Goal: Information Seeking & Learning: Learn about a topic

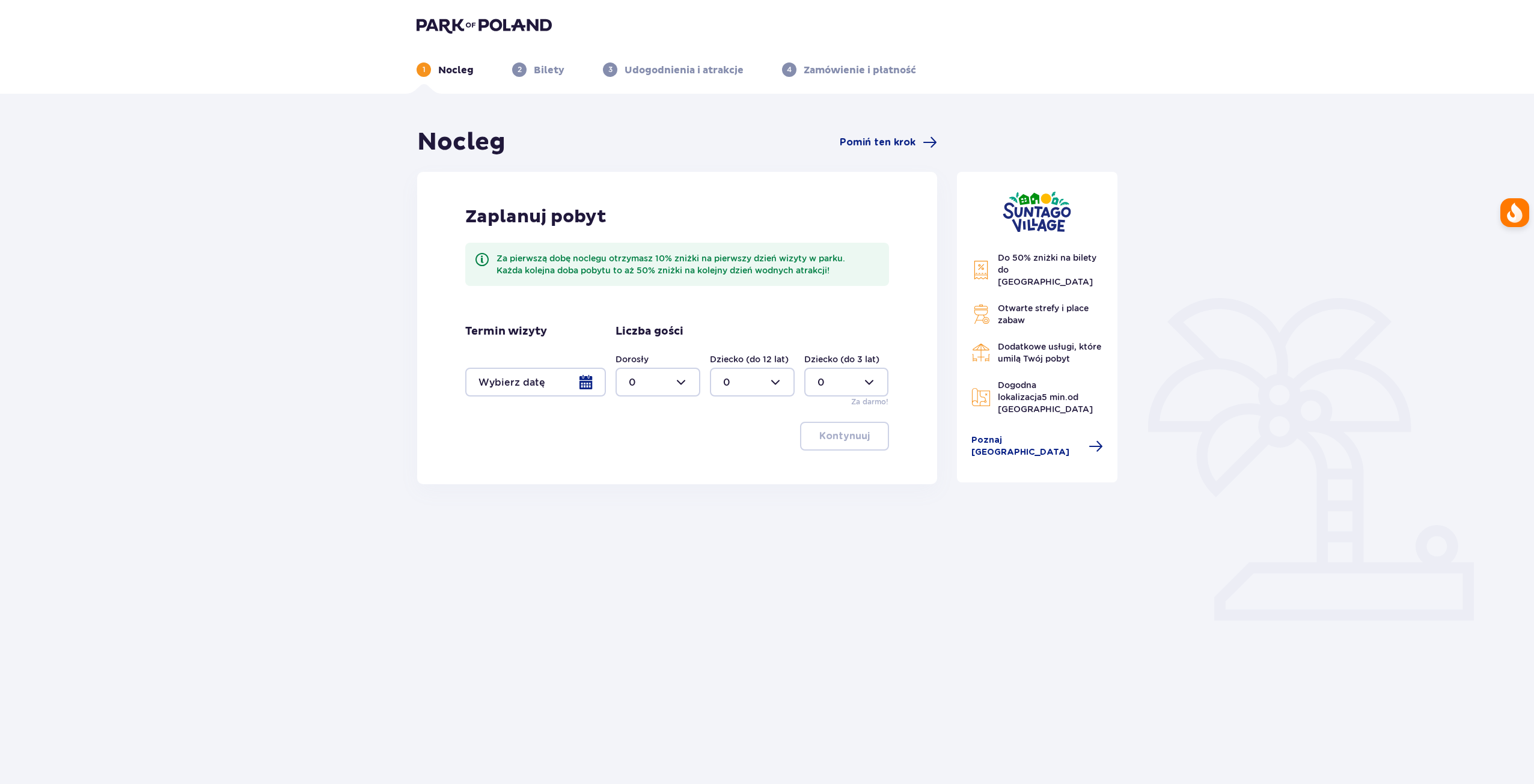
click at [548, 379] on div at bounding box center [535, 382] width 140 height 29
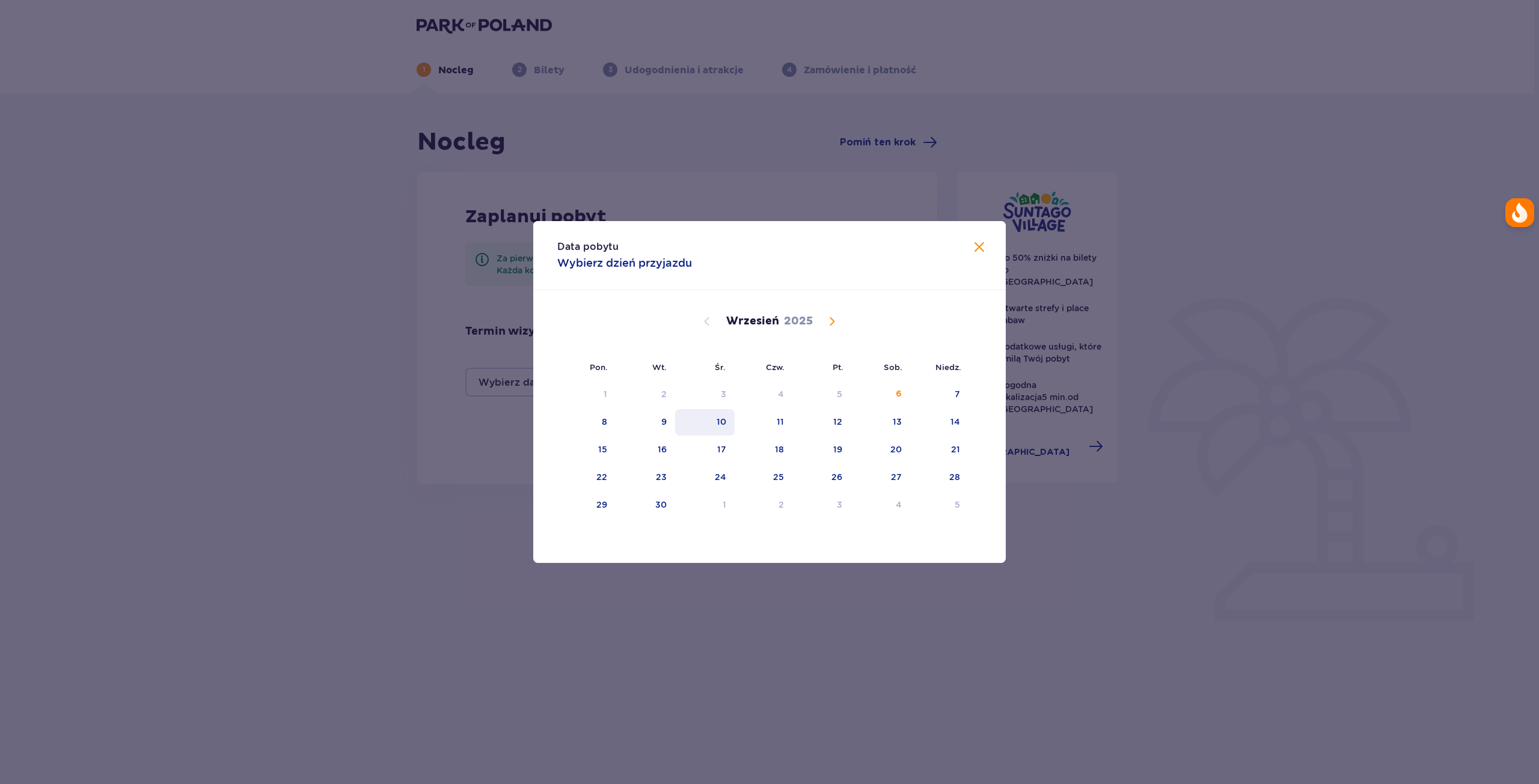
click at [724, 424] on div "10" at bounding box center [721, 422] width 9 height 12
click at [780, 421] on div "11" at bounding box center [780, 422] width 7 height 12
type input "10.09.25 - 11.09.25"
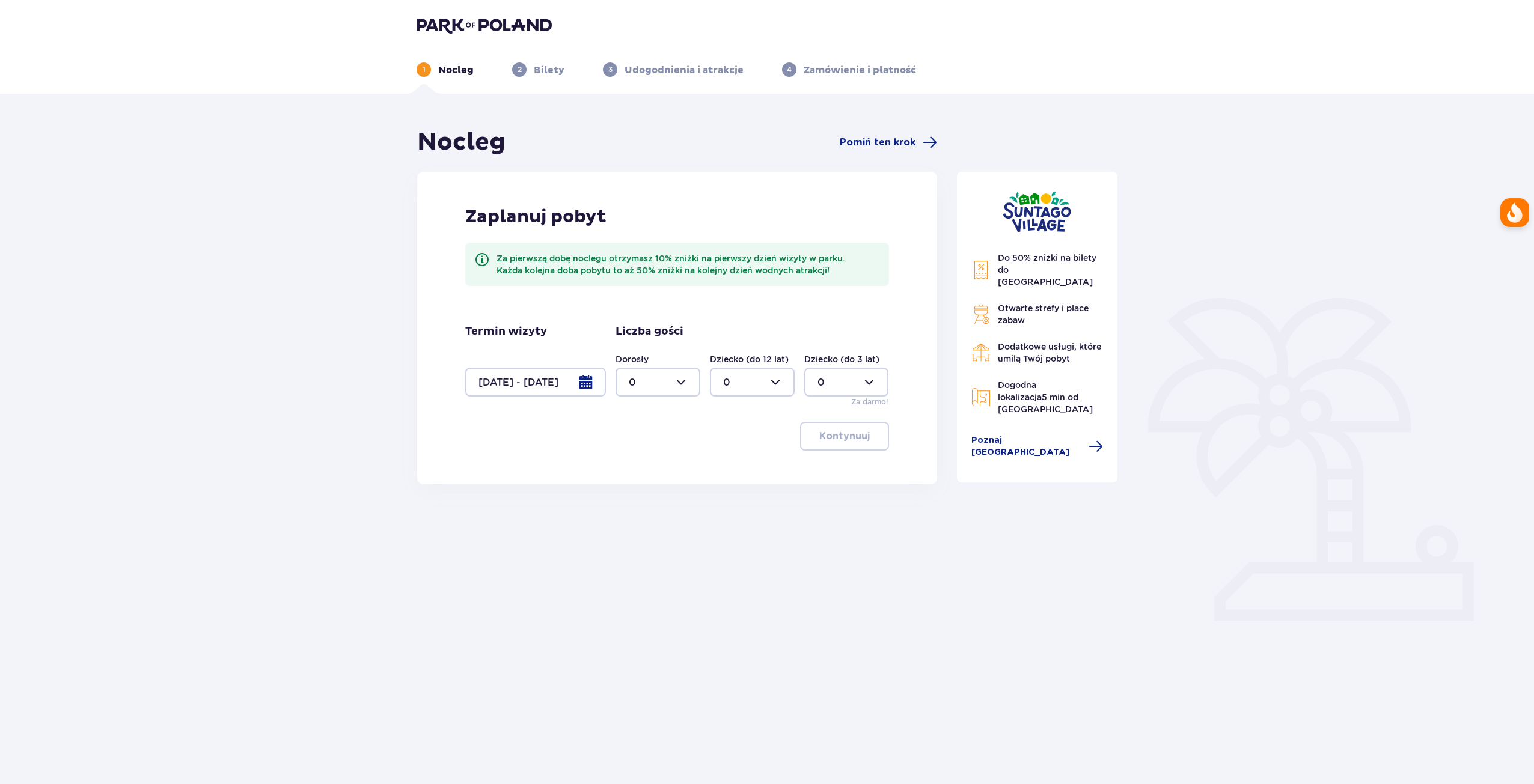
click at [656, 384] on div at bounding box center [658, 382] width 85 height 29
click at [645, 464] on div "2" at bounding box center [658, 470] width 58 height 14
type input "2"
click at [842, 436] on p "Kontynuuj" at bounding box center [845, 436] width 50 height 14
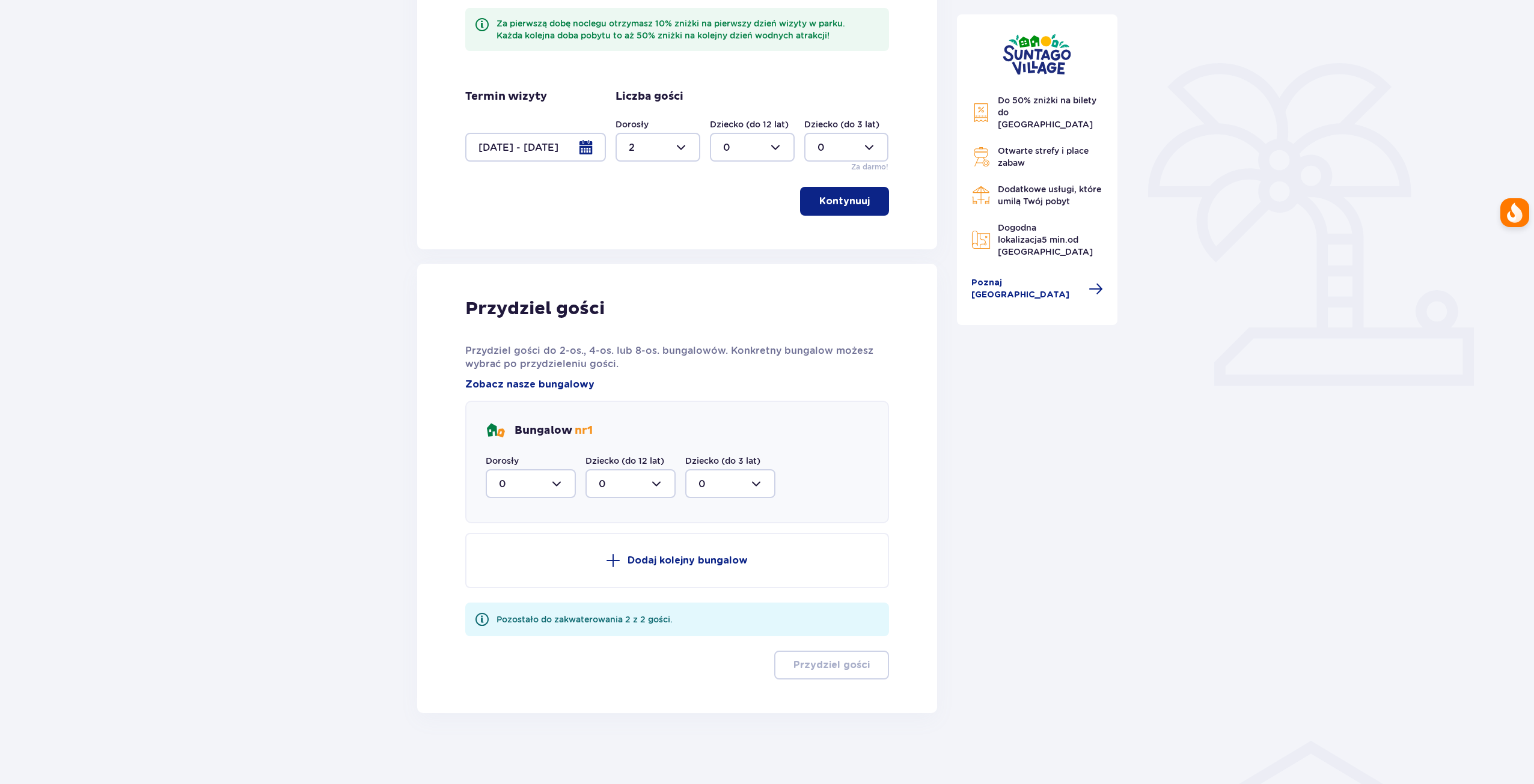
scroll to position [236, 0]
click at [561, 488] on div at bounding box center [530, 482] width 90 height 29
click at [522, 562] on span "2" at bounding box center [530, 569] width 87 height 25
type input "2"
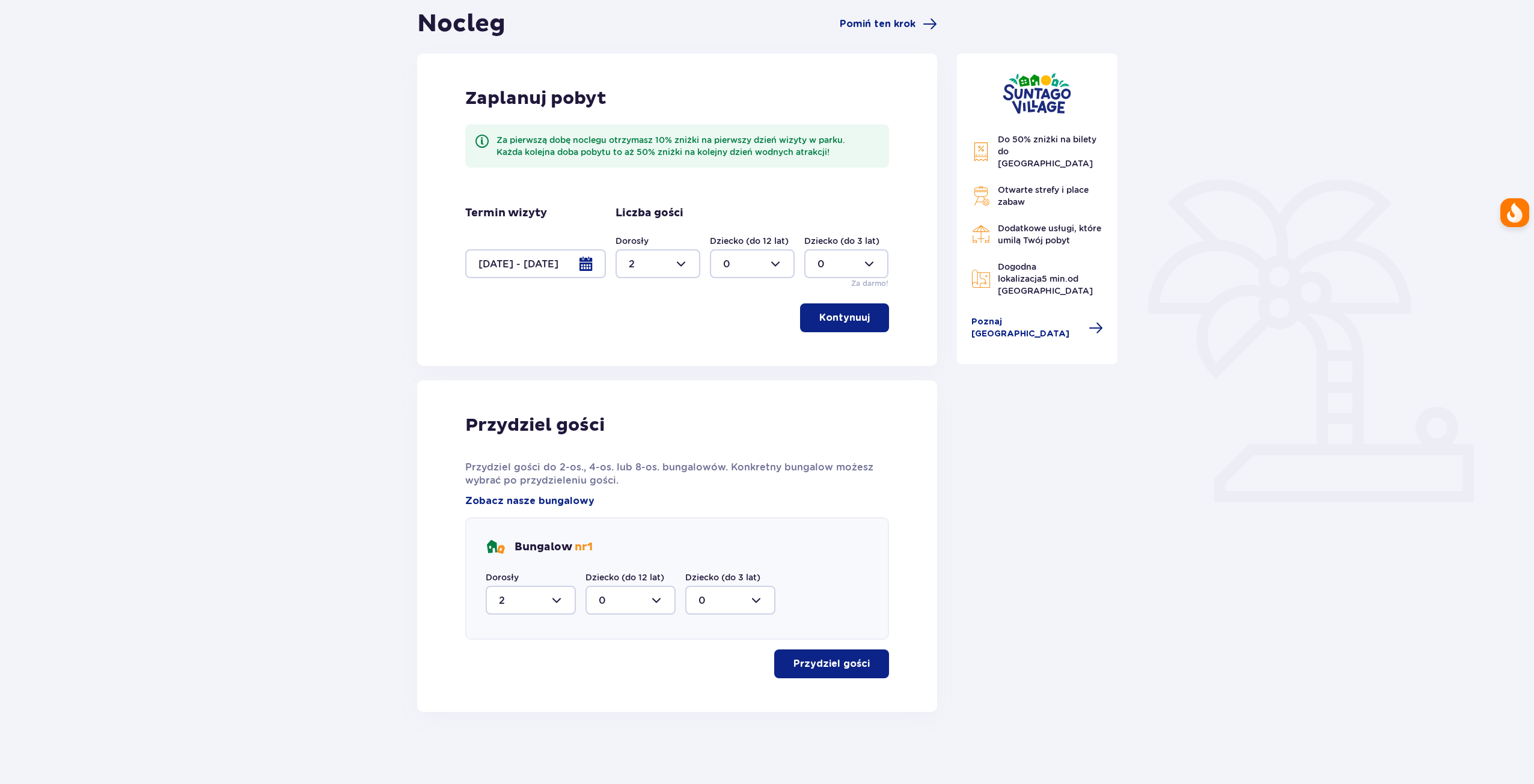
scroll to position [119, 0]
click at [830, 661] on p "Przydziel gości" at bounding box center [831, 664] width 77 height 14
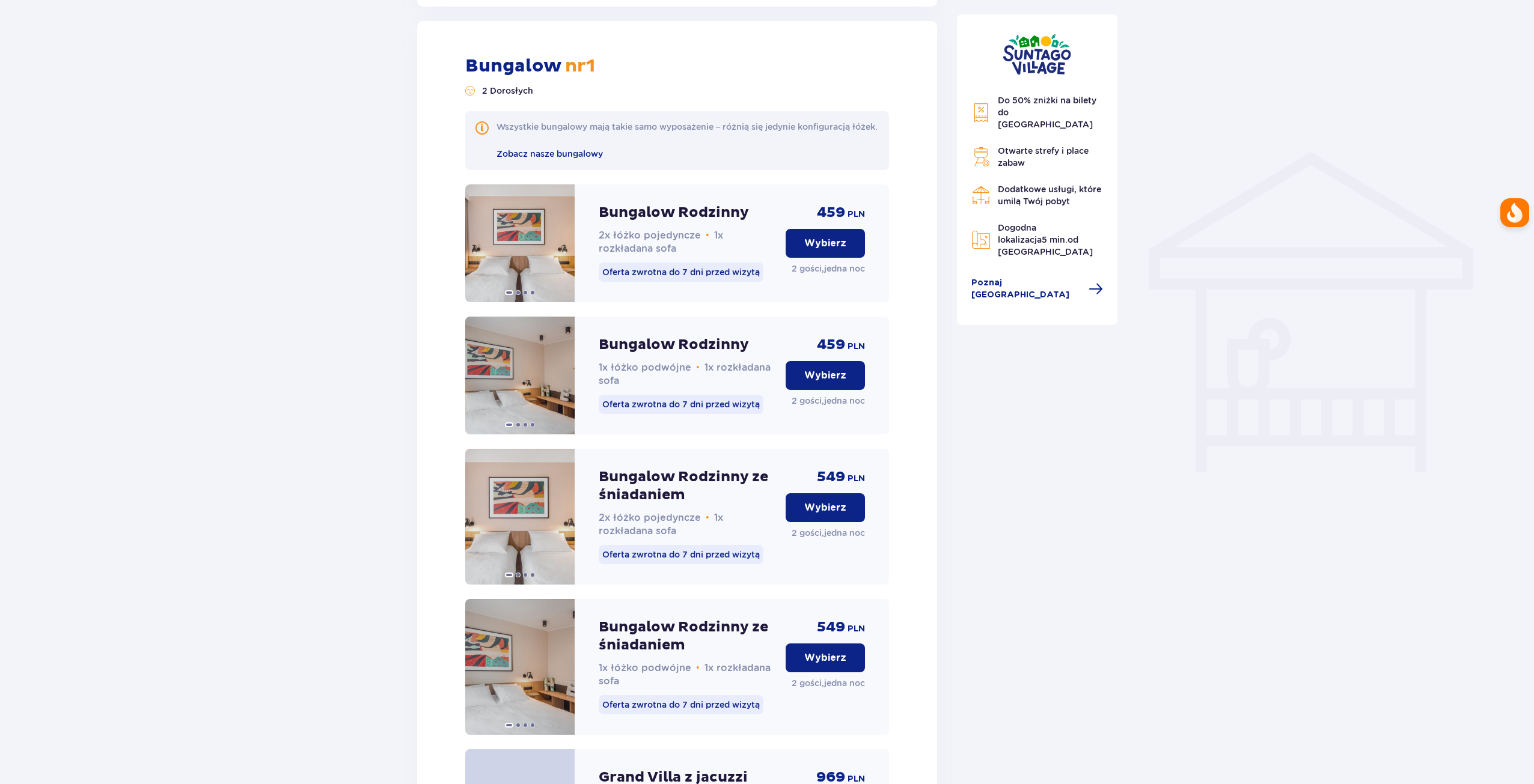
scroll to position [830, 0]
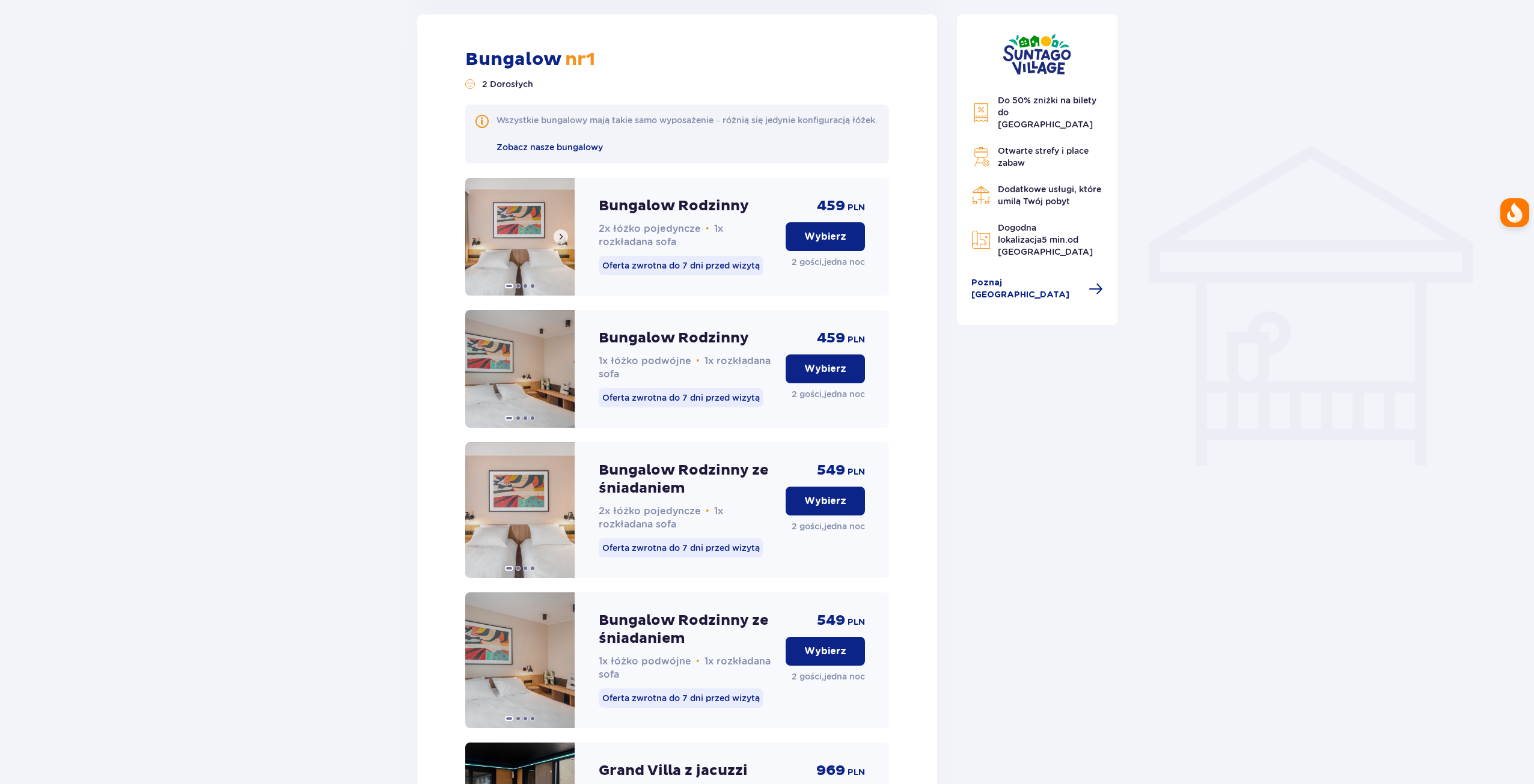
click at [561, 244] on button at bounding box center [561, 236] width 14 height 14
click at [563, 241] on span at bounding box center [561, 236] width 9 height 9
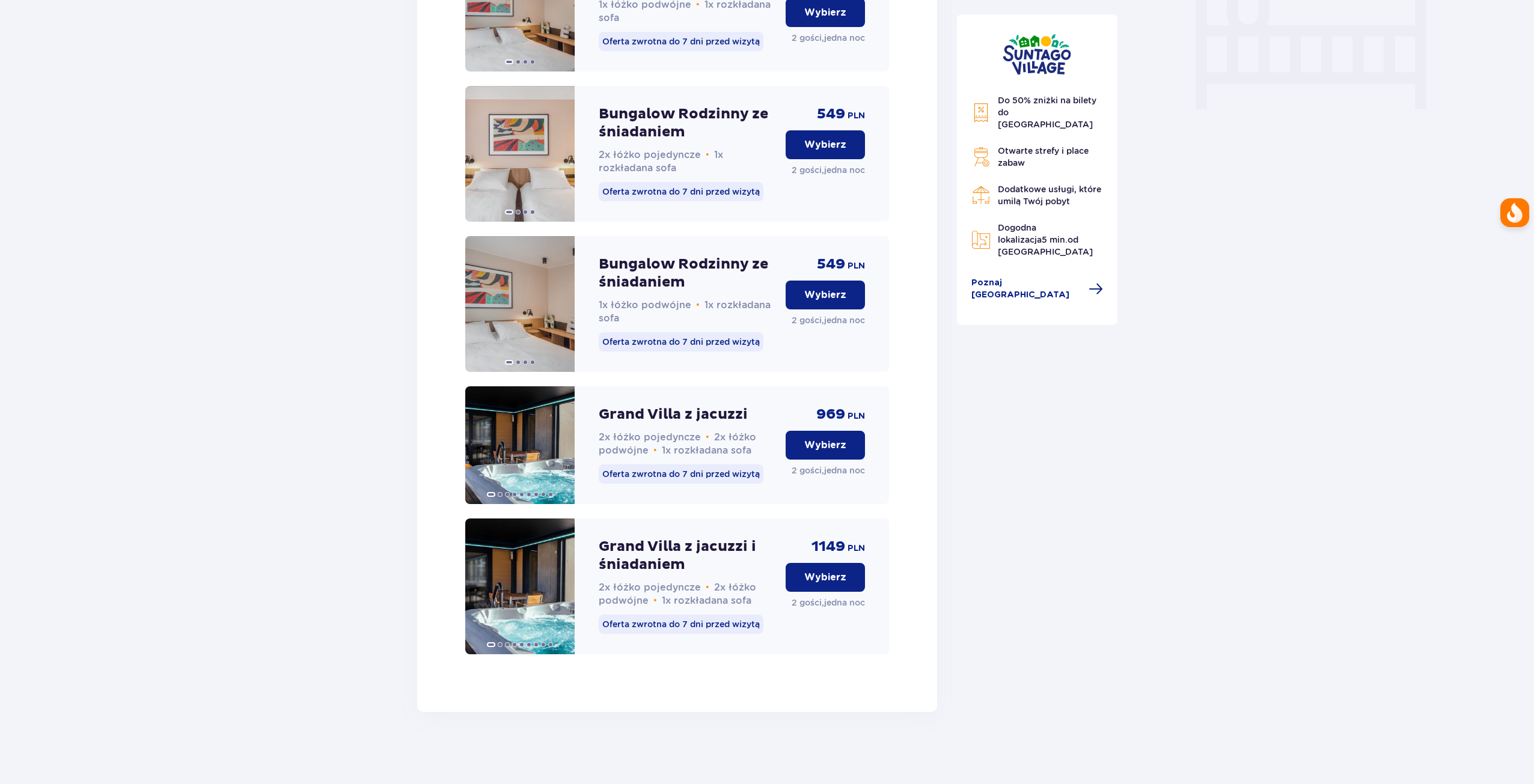
scroll to position [1199, 0]
click at [563, 446] on span at bounding box center [561, 445] width 9 height 9
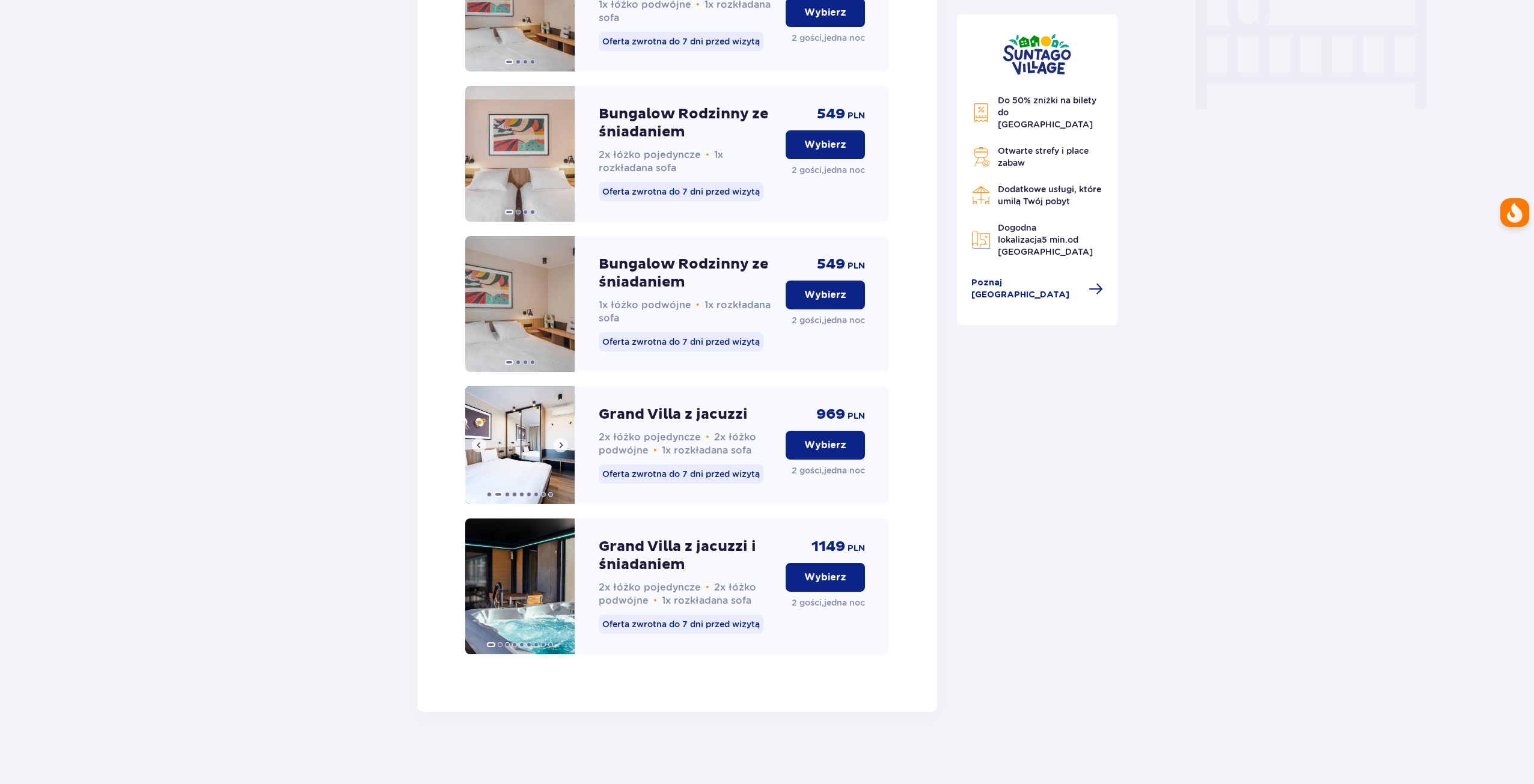
click at [562, 446] on span at bounding box center [561, 445] width 9 height 9
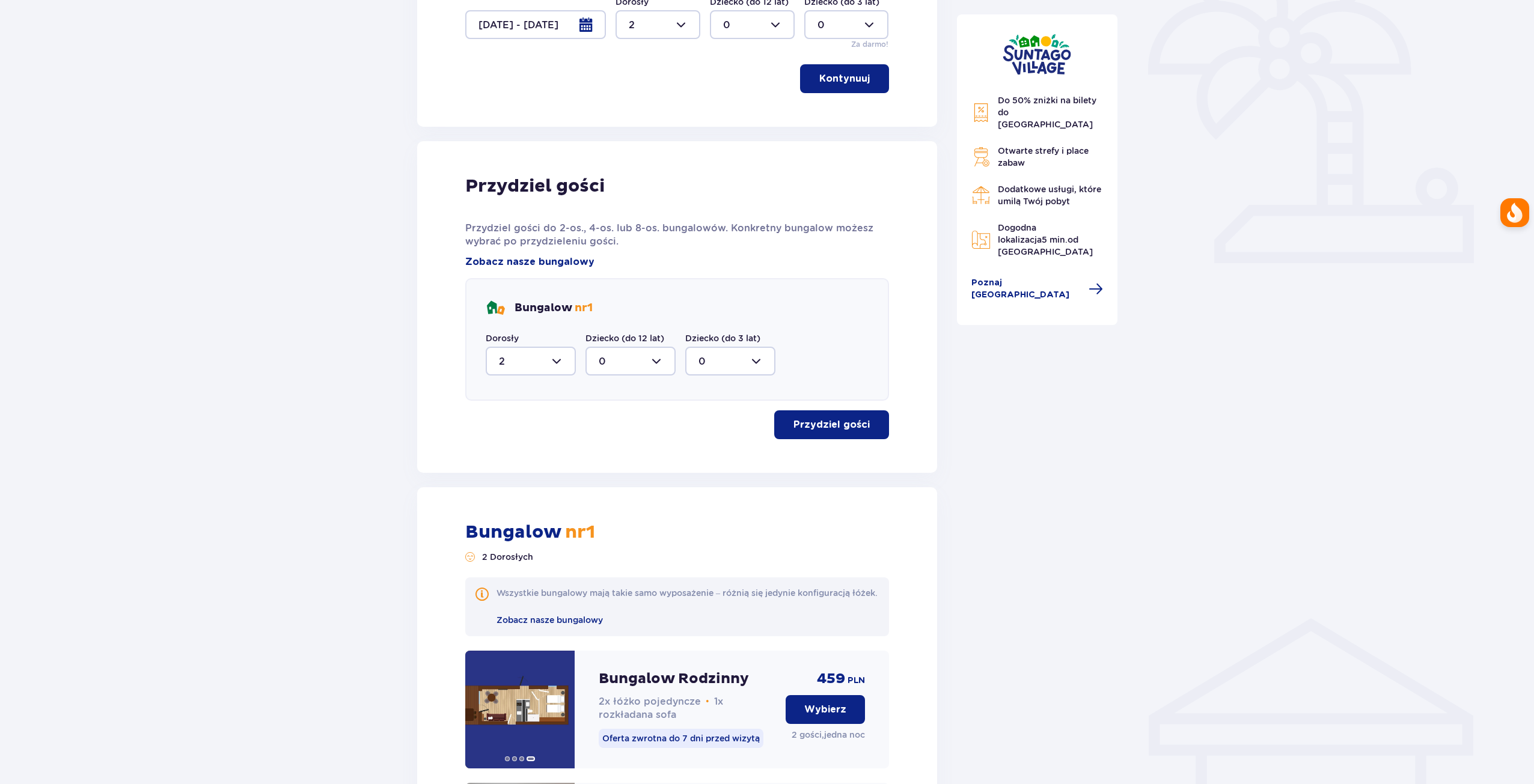
scroll to position [0, 0]
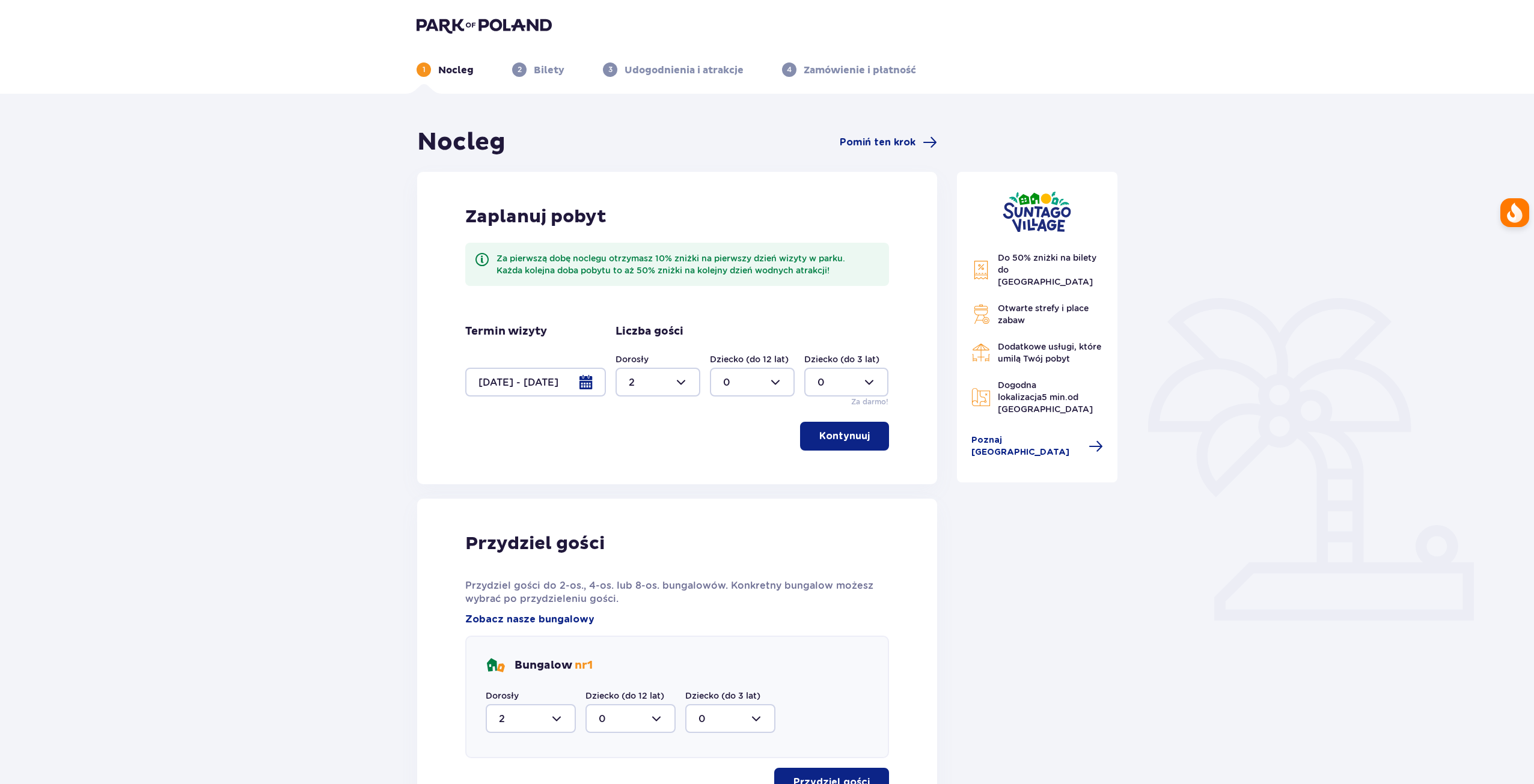
click at [453, 19] on img at bounding box center [484, 25] width 136 height 17
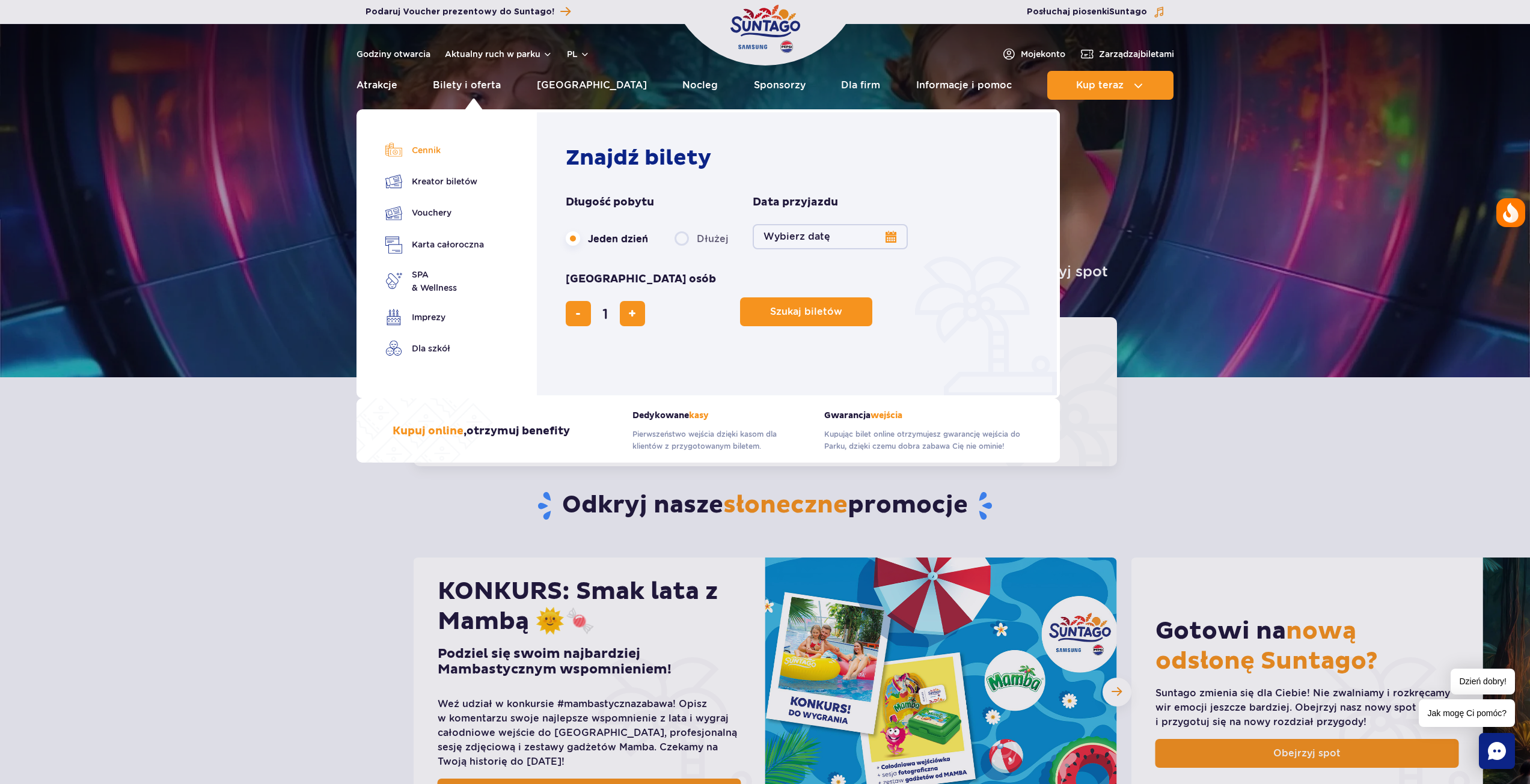
click at [422, 151] on link "Cennik" at bounding box center [434, 150] width 98 height 17
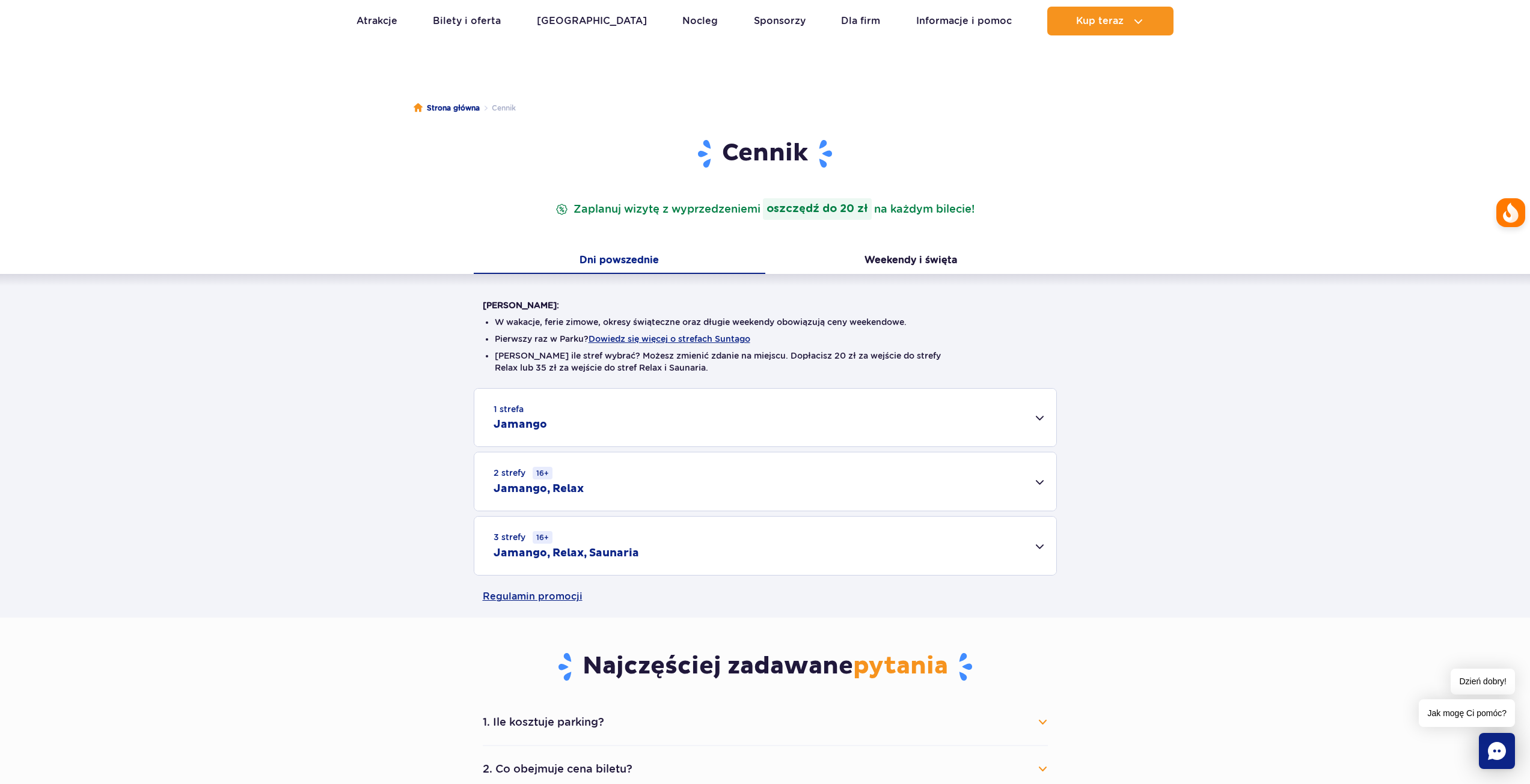
scroll to position [60, 0]
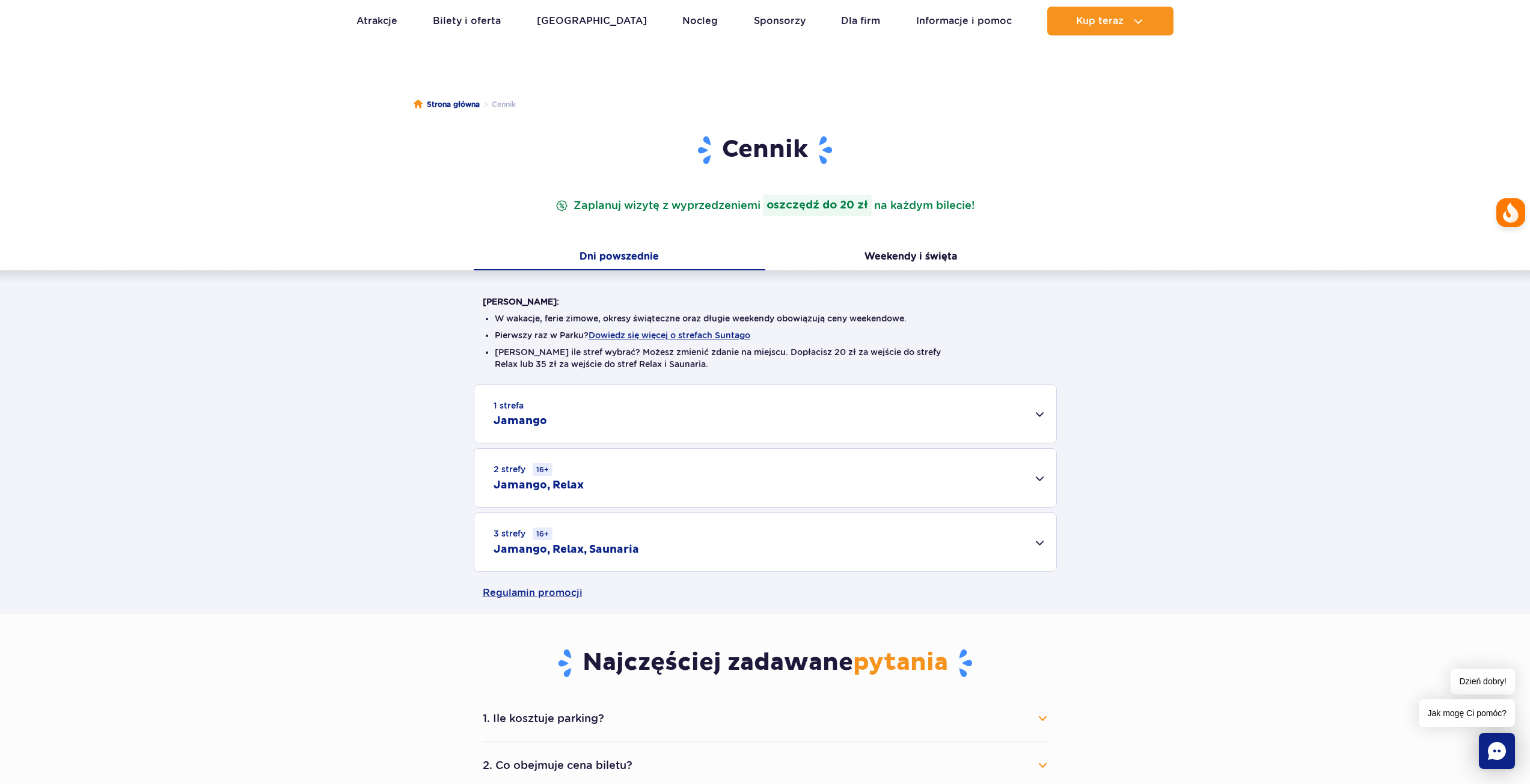
click at [605, 482] on div "2 strefy 16+ Jamango, Relax" at bounding box center [765, 478] width 582 height 58
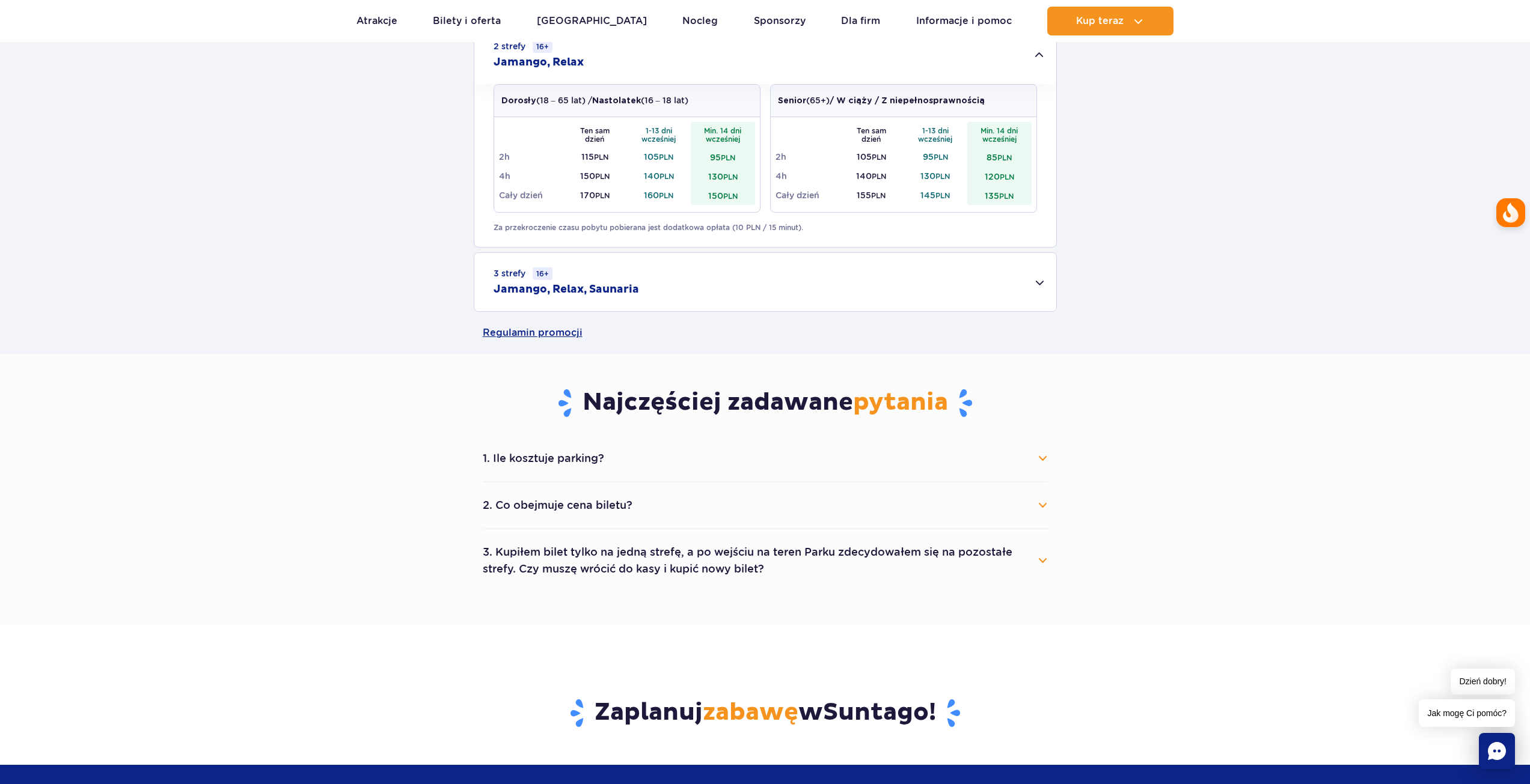
scroll to position [541, 0]
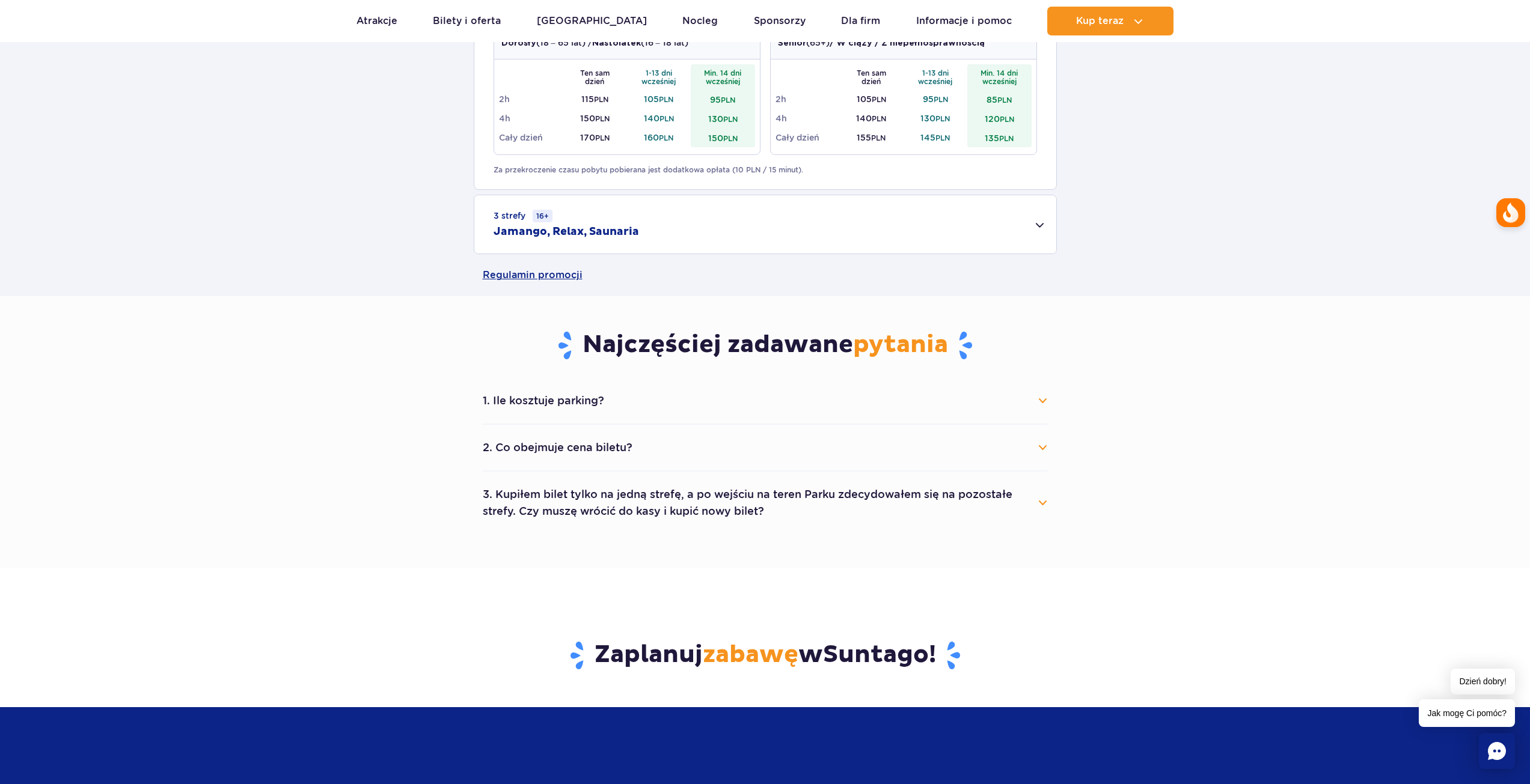
click at [519, 399] on button "1. Ile kosztuje parking?" at bounding box center [765, 400] width 565 height 26
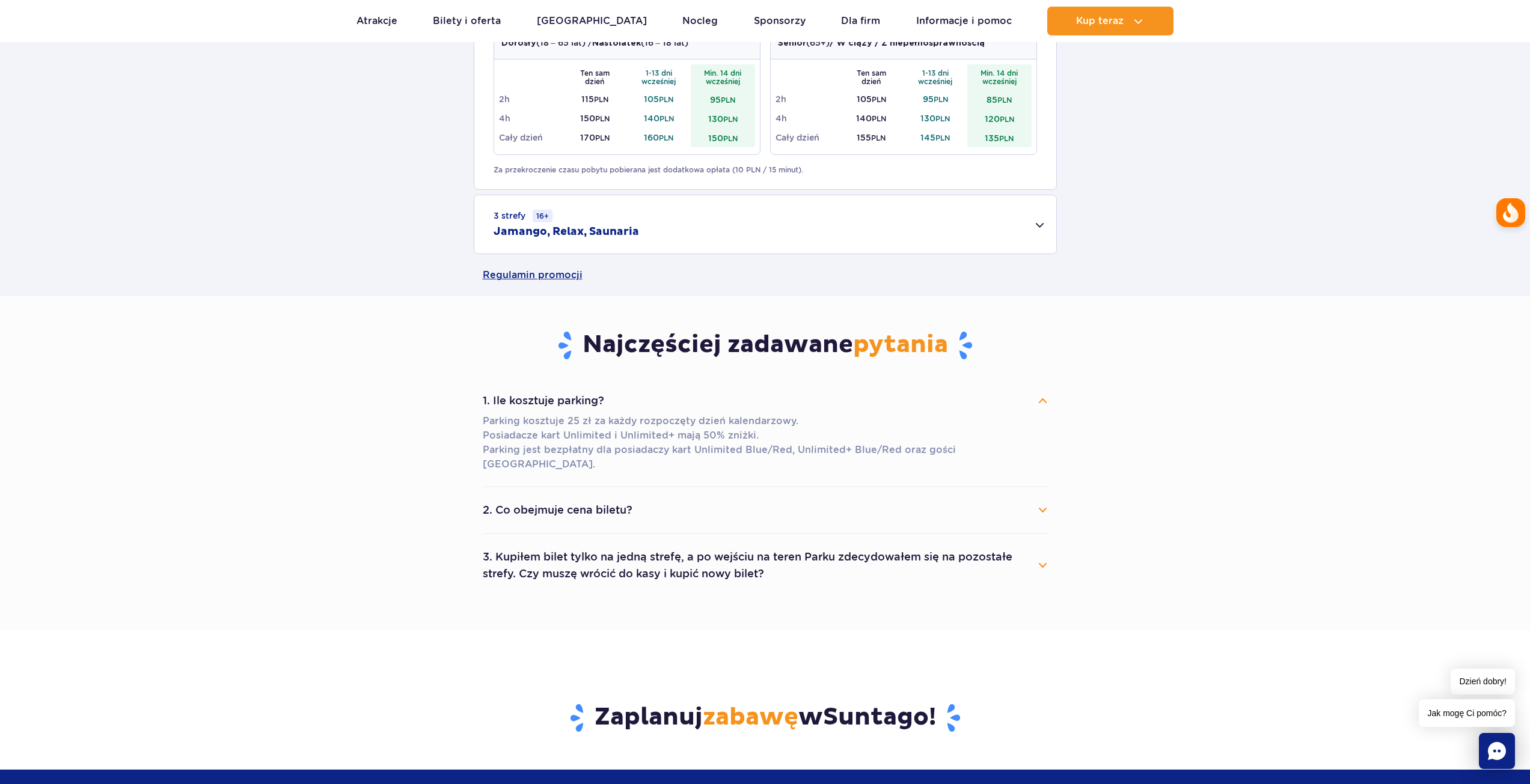
click at [560, 497] on button "2. Co obejmuje cena biletu?" at bounding box center [765, 510] width 565 height 26
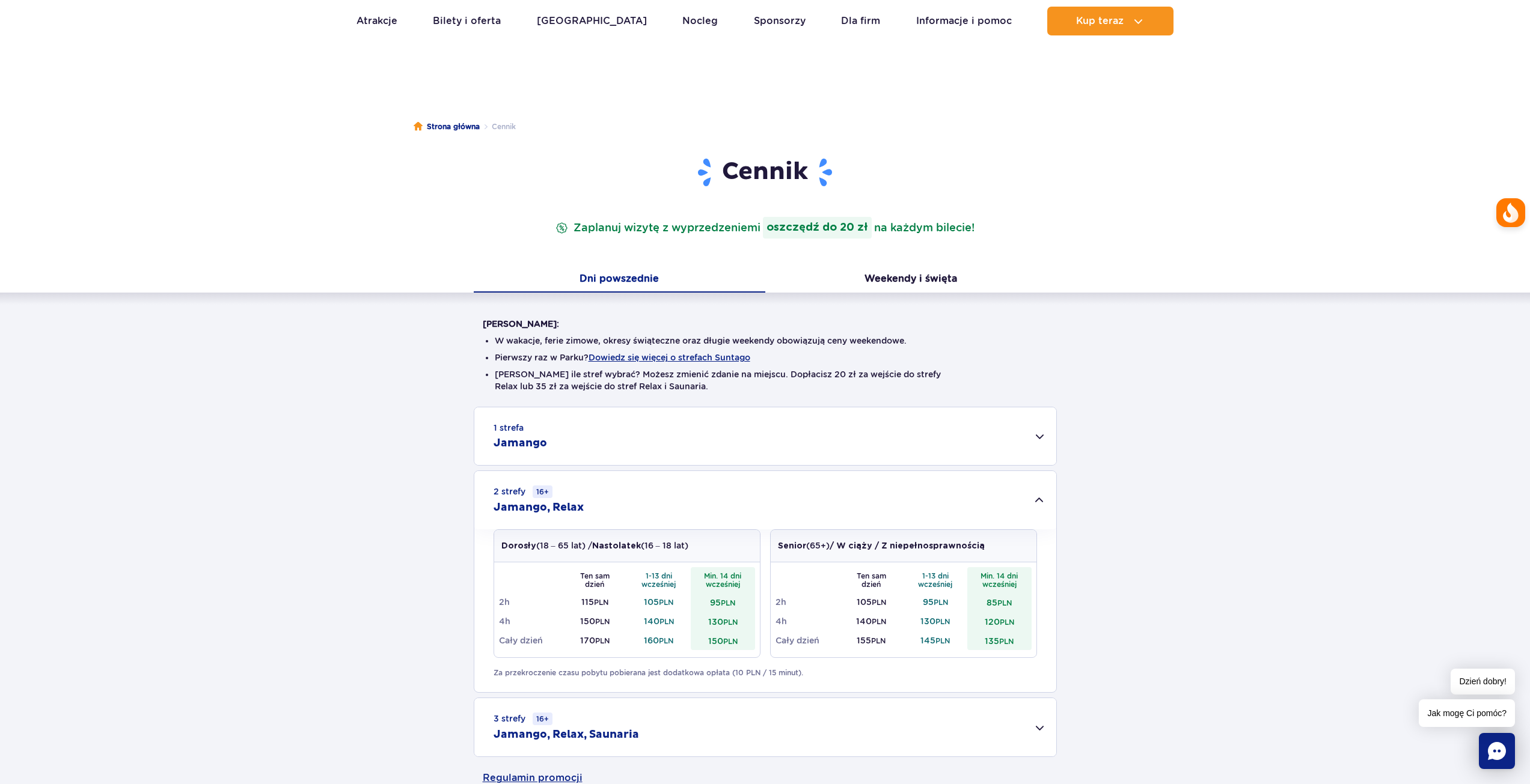
scroll to position [0, 0]
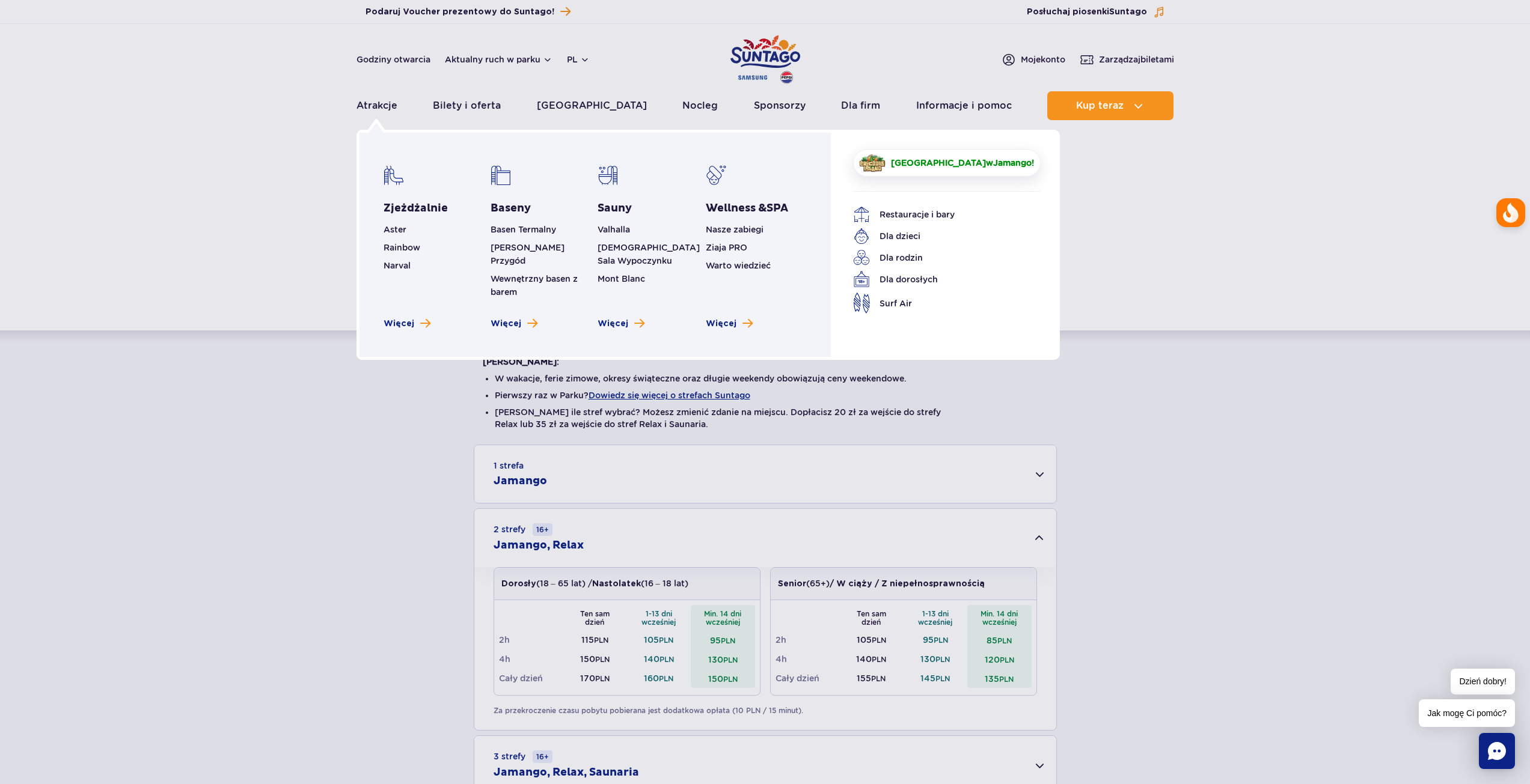
click at [915, 160] on span "[GEOGRAPHIC_DATA]" at bounding box center [938, 163] width 95 height 9
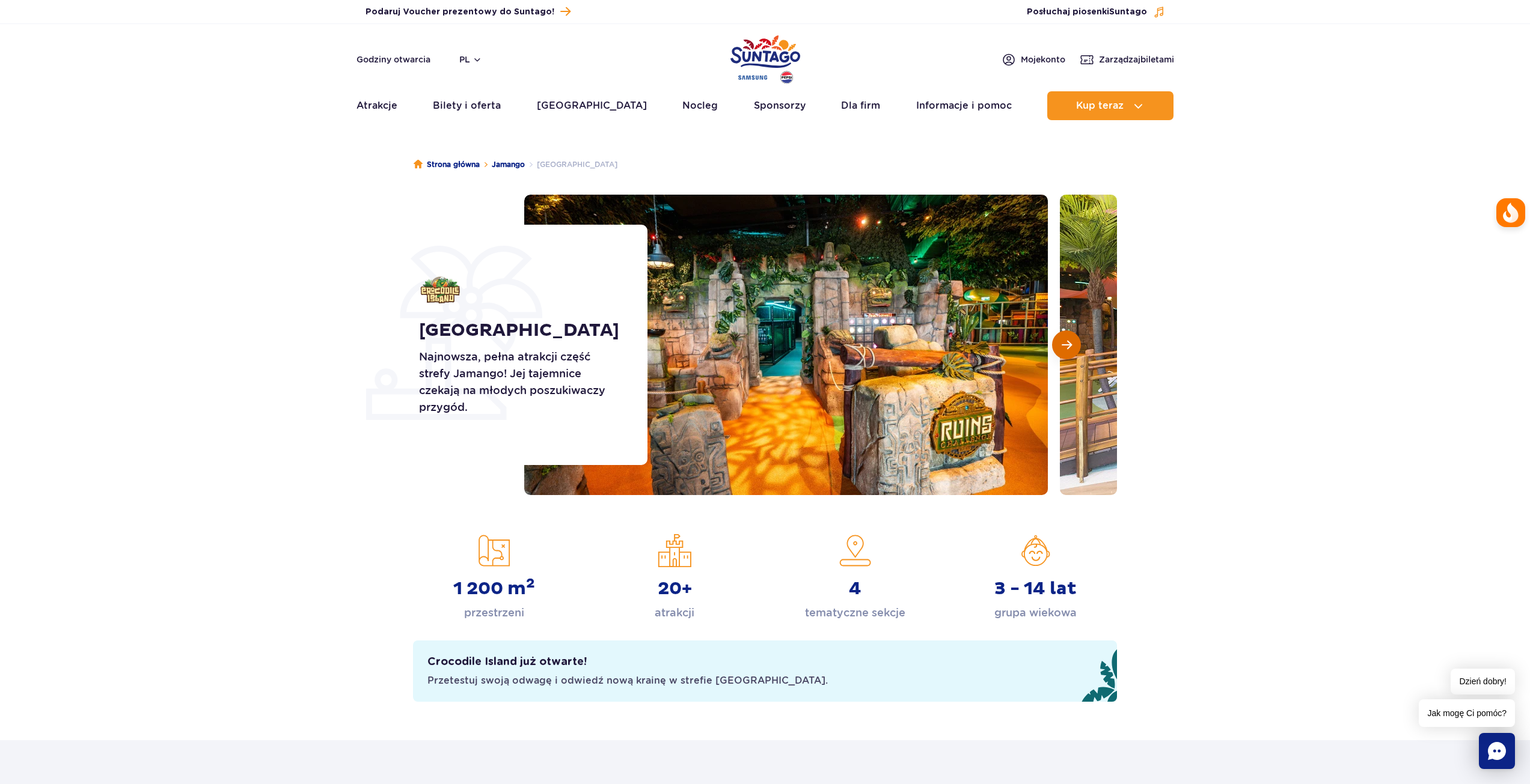
click at [1076, 348] on button "Następny slajd" at bounding box center [1066, 345] width 29 height 29
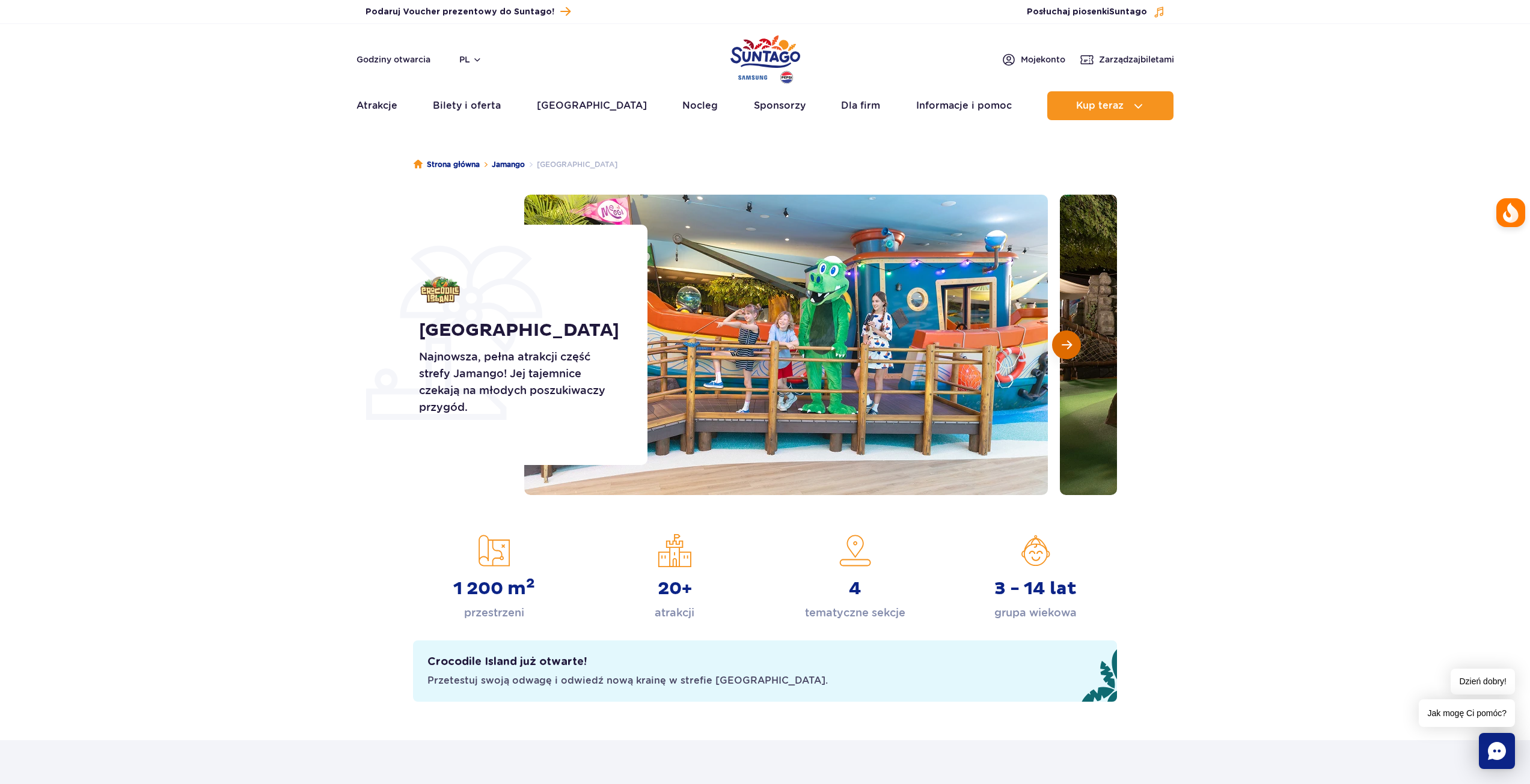
click at [1072, 347] on button "Następny slajd" at bounding box center [1066, 345] width 29 height 29
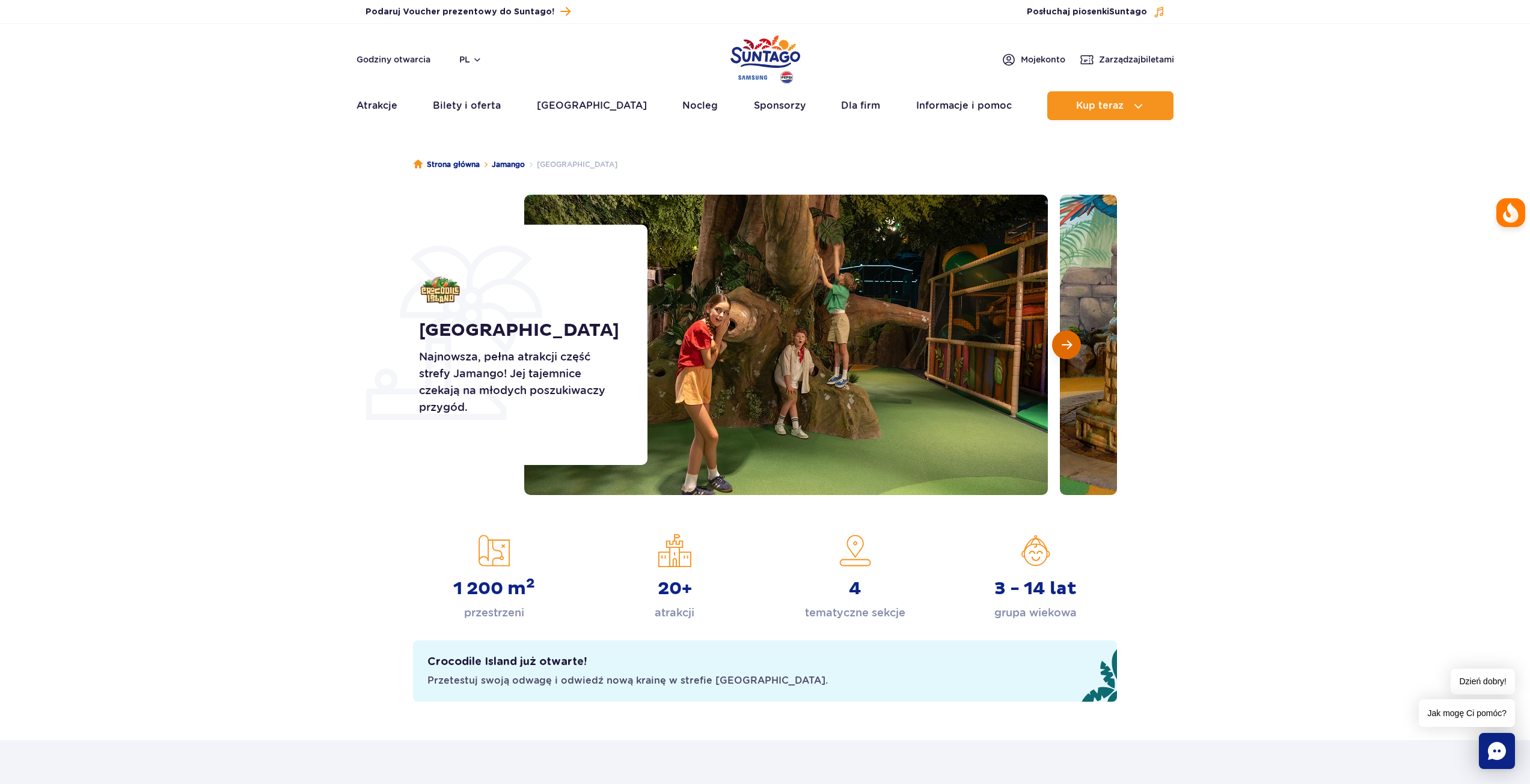
click at [1071, 347] on span "Następny slajd" at bounding box center [1066, 345] width 10 height 11
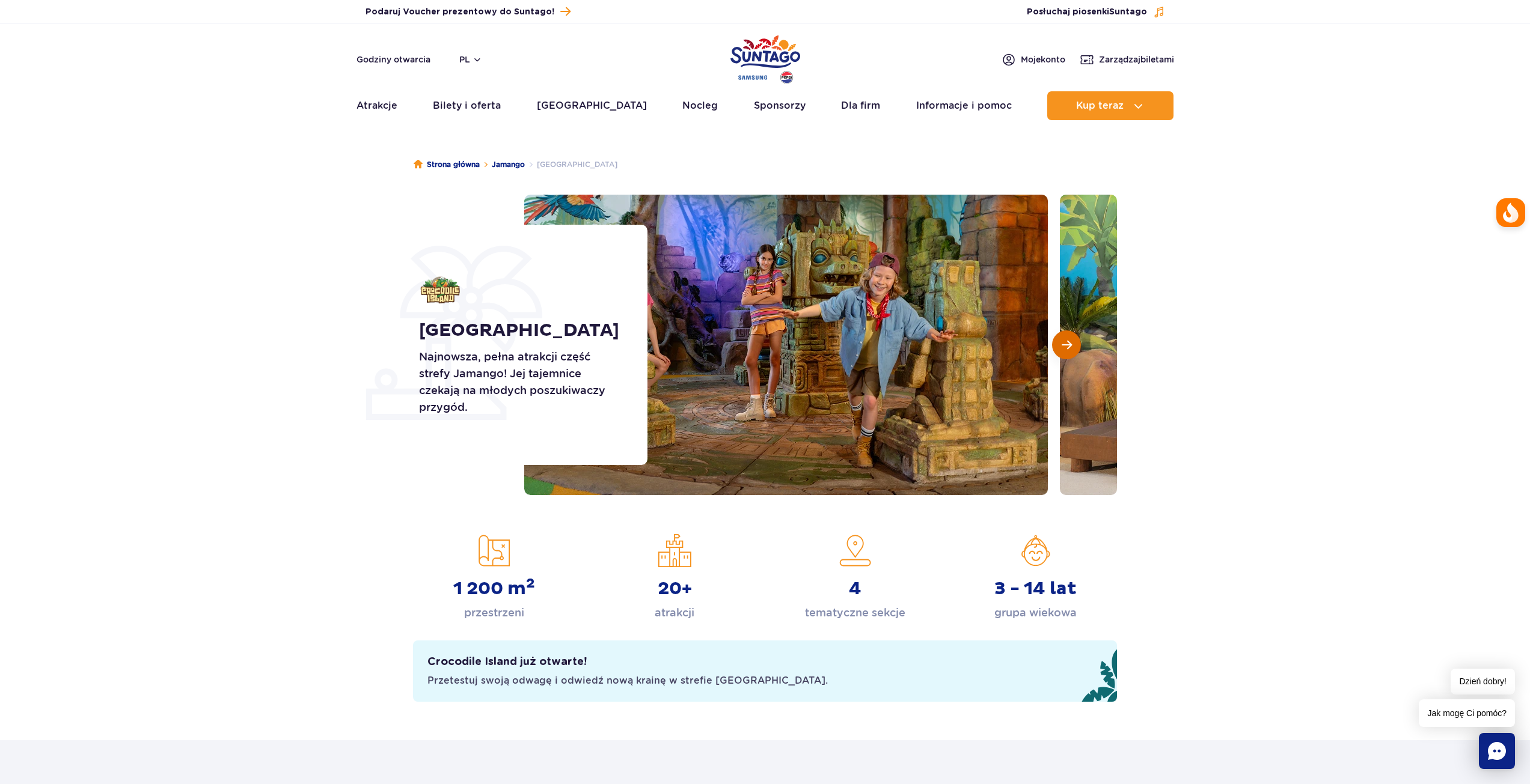
click at [1068, 345] on span "Następny slajd" at bounding box center [1066, 345] width 10 height 11
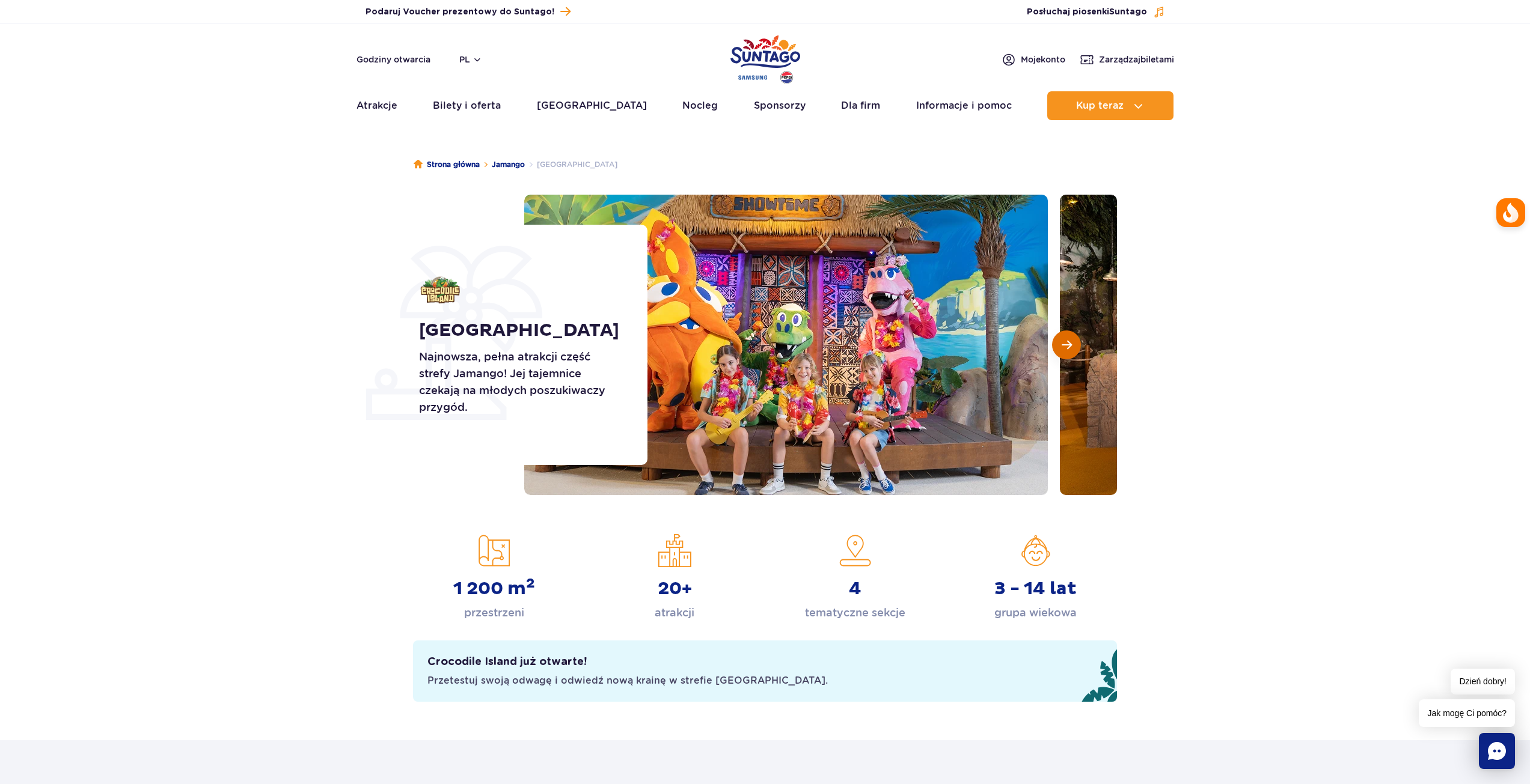
click at [1067, 345] on span "Następny slajd" at bounding box center [1066, 345] width 10 height 11
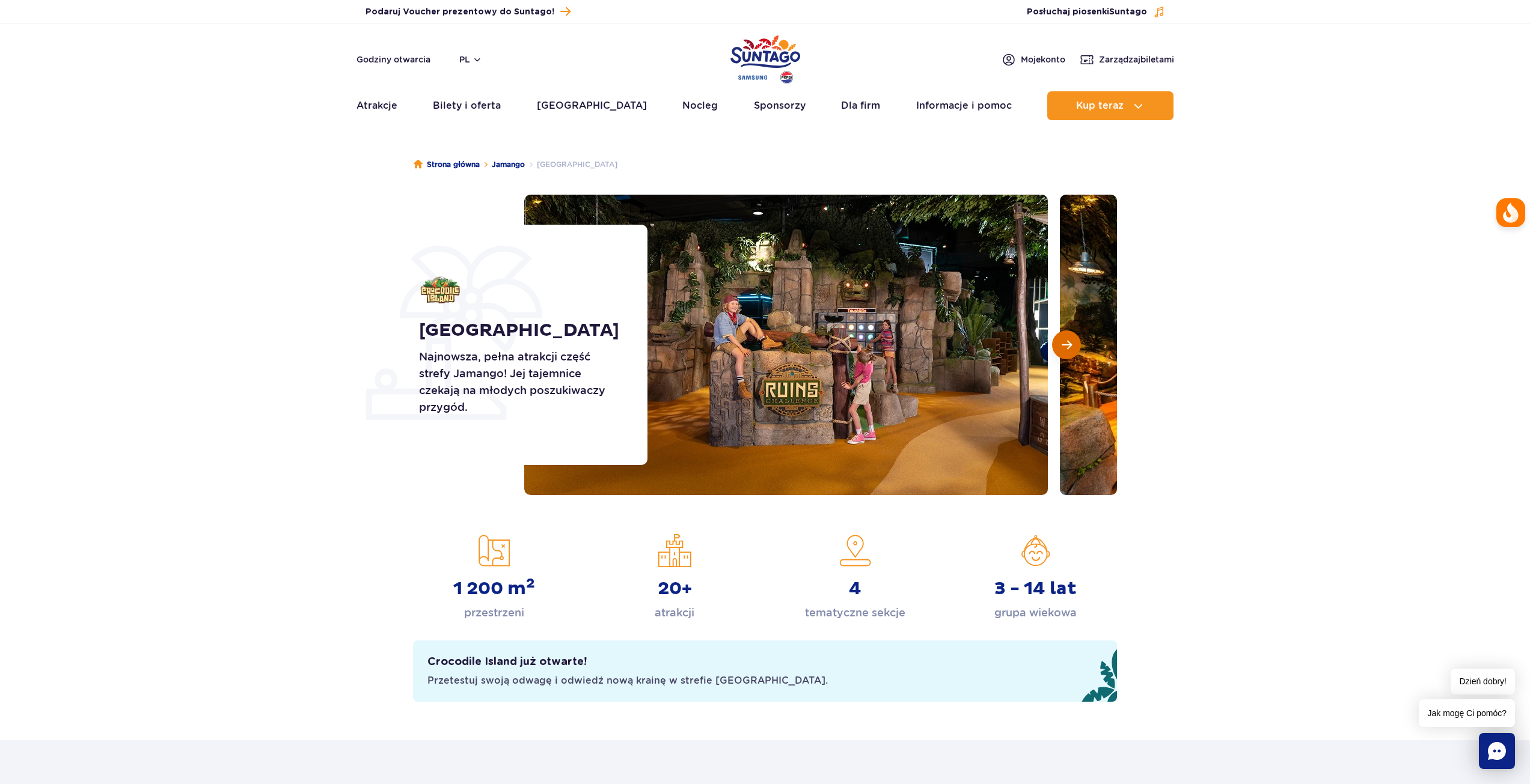
click at [1063, 344] on span "Następny slajd" at bounding box center [1066, 345] width 10 height 11
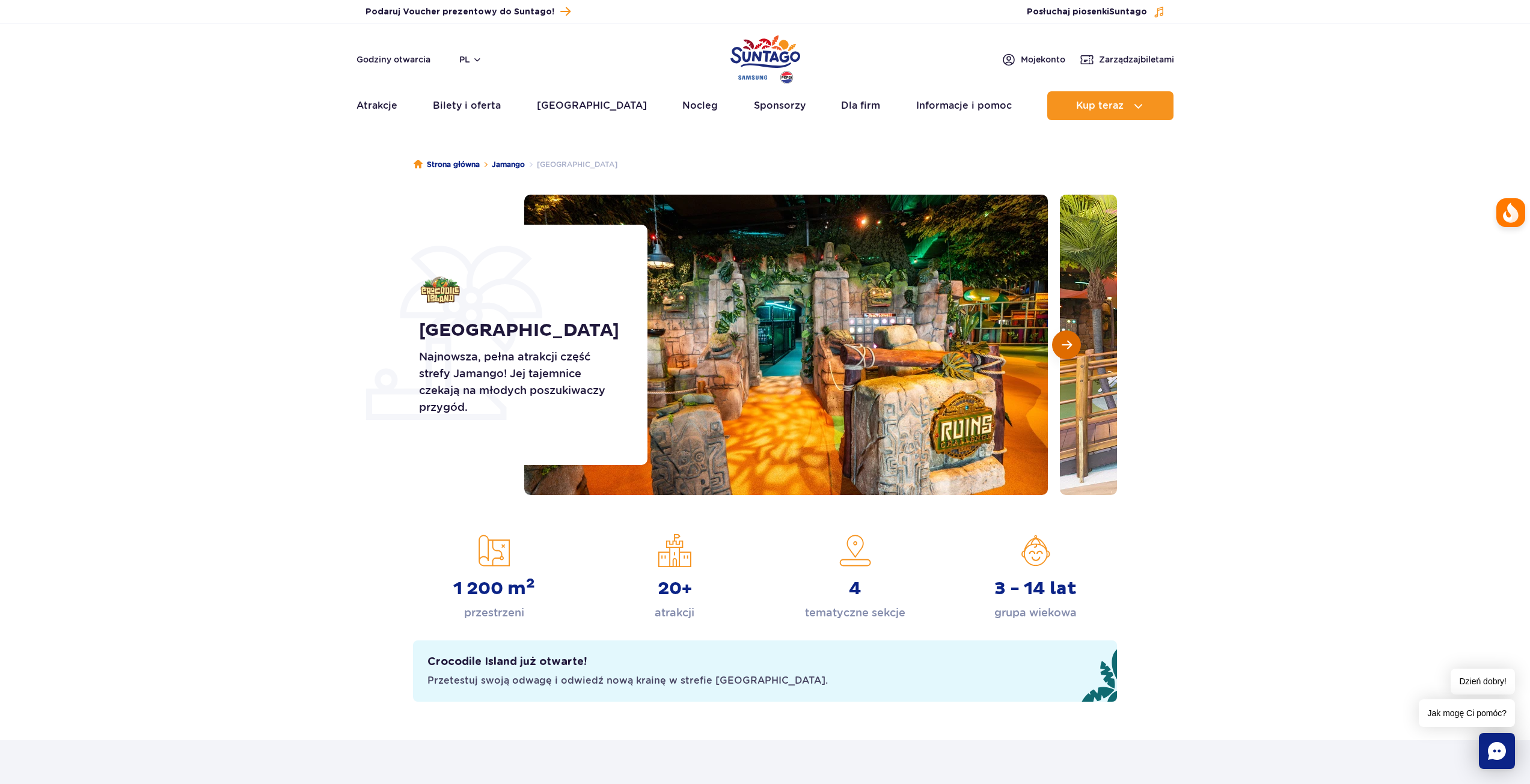
click at [1063, 344] on span "Następny slajd" at bounding box center [1066, 345] width 10 height 11
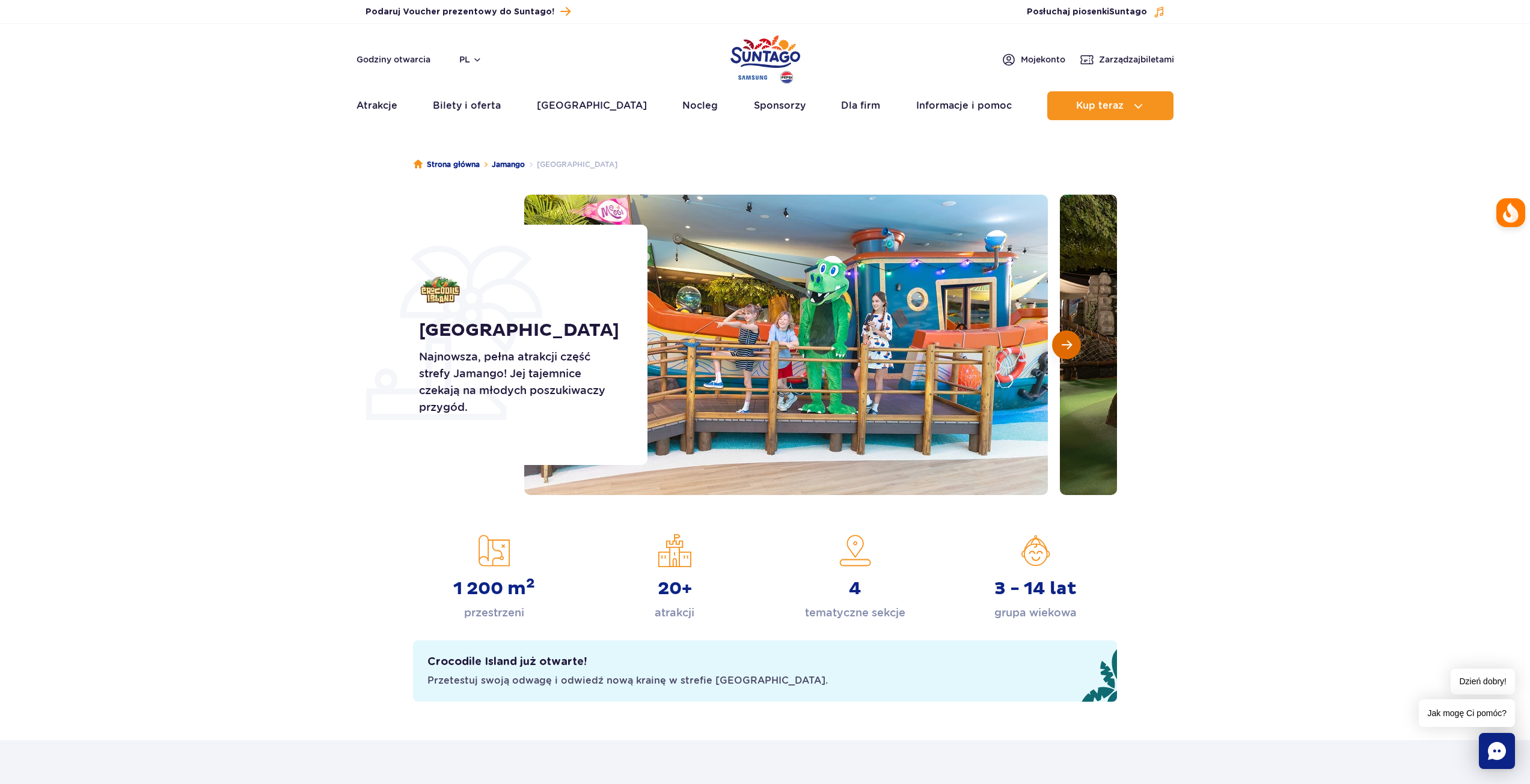
click at [1063, 344] on span "Następny slajd" at bounding box center [1066, 345] width 10 height 11
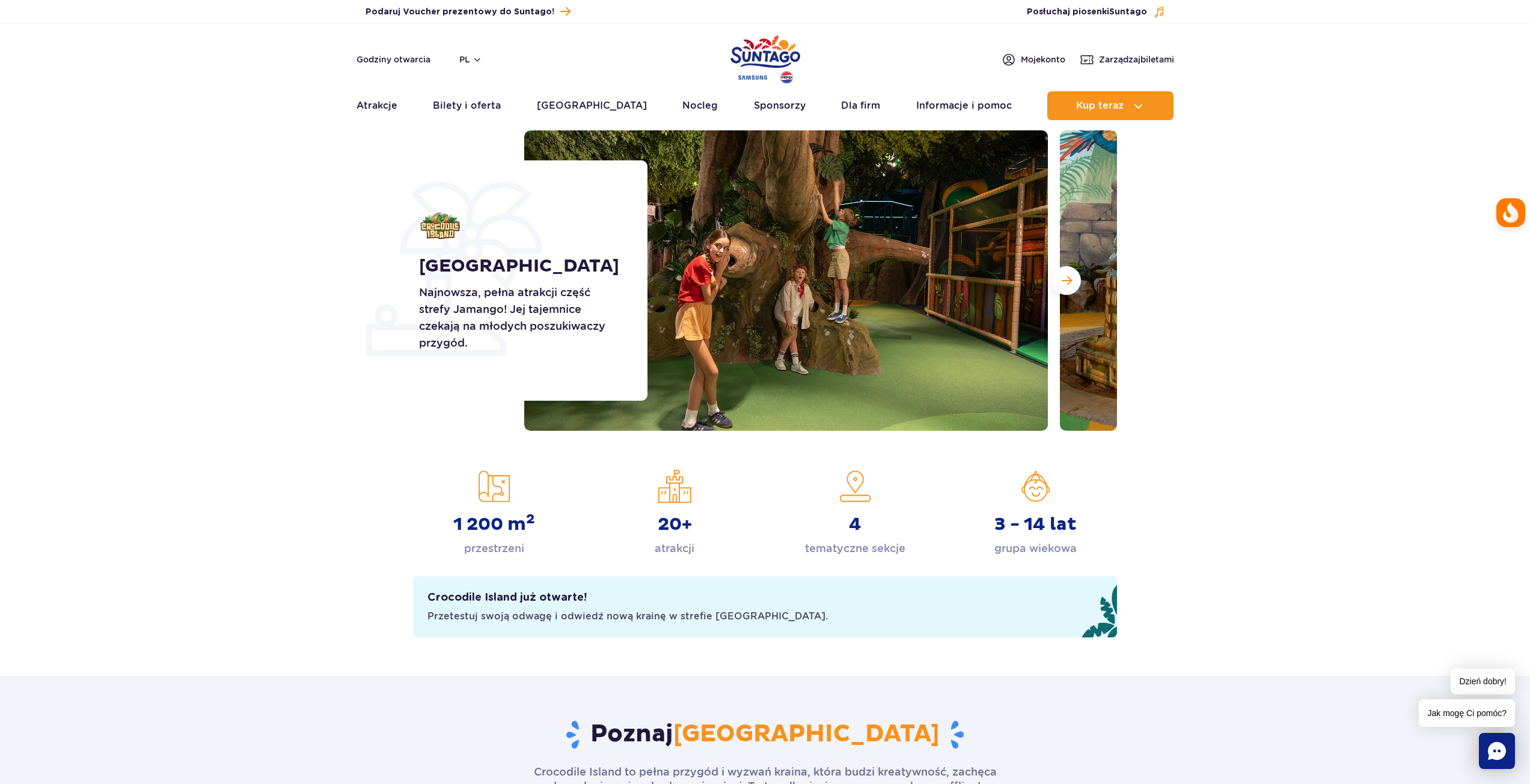
scroll to position [60, 0]
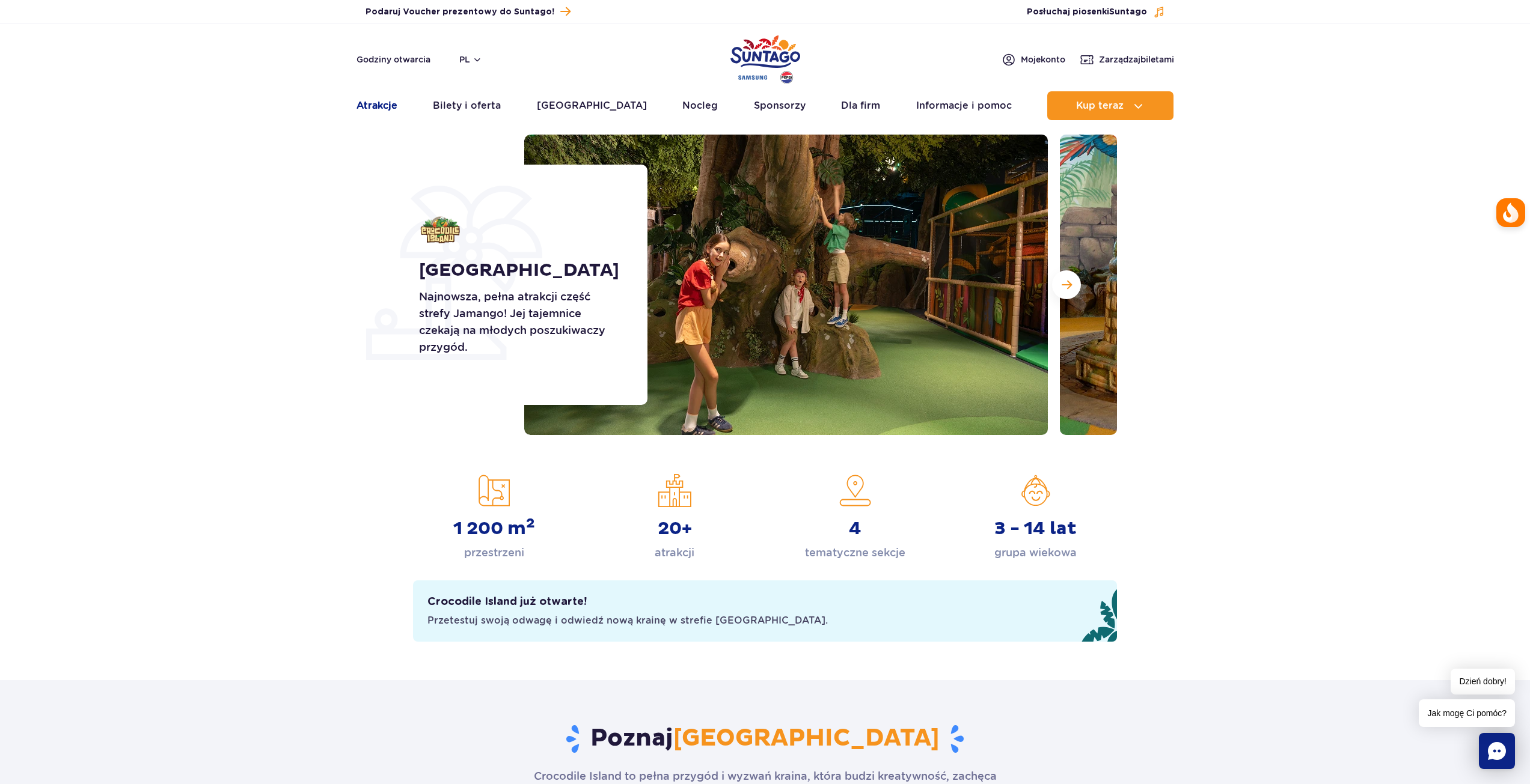
click at [379, 108] on link "Atrakcje" at bounding box center [377, 106] width 41 height 29
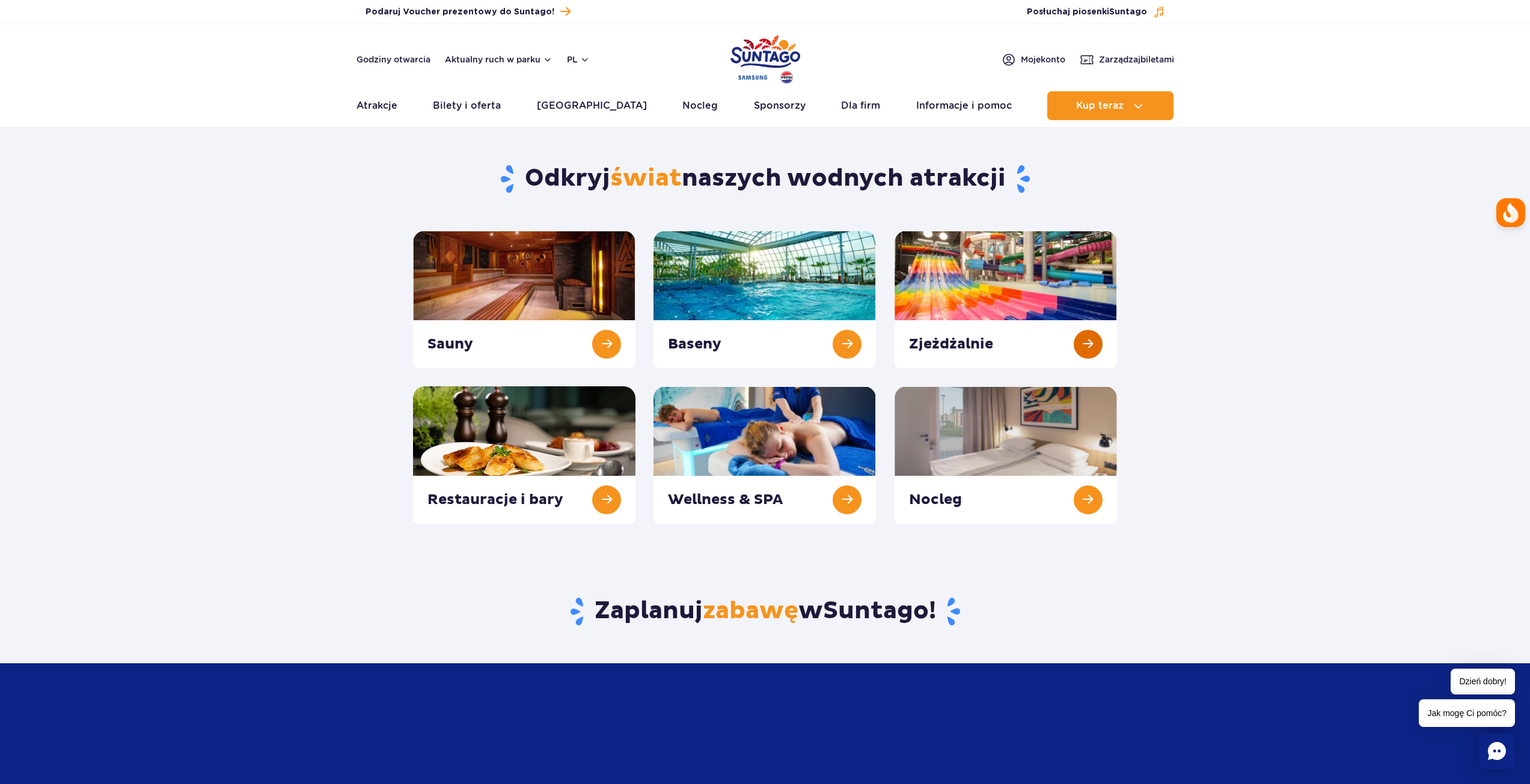
click at [978, 307] on link at bounding box center [1005, 299] width 222 height 138
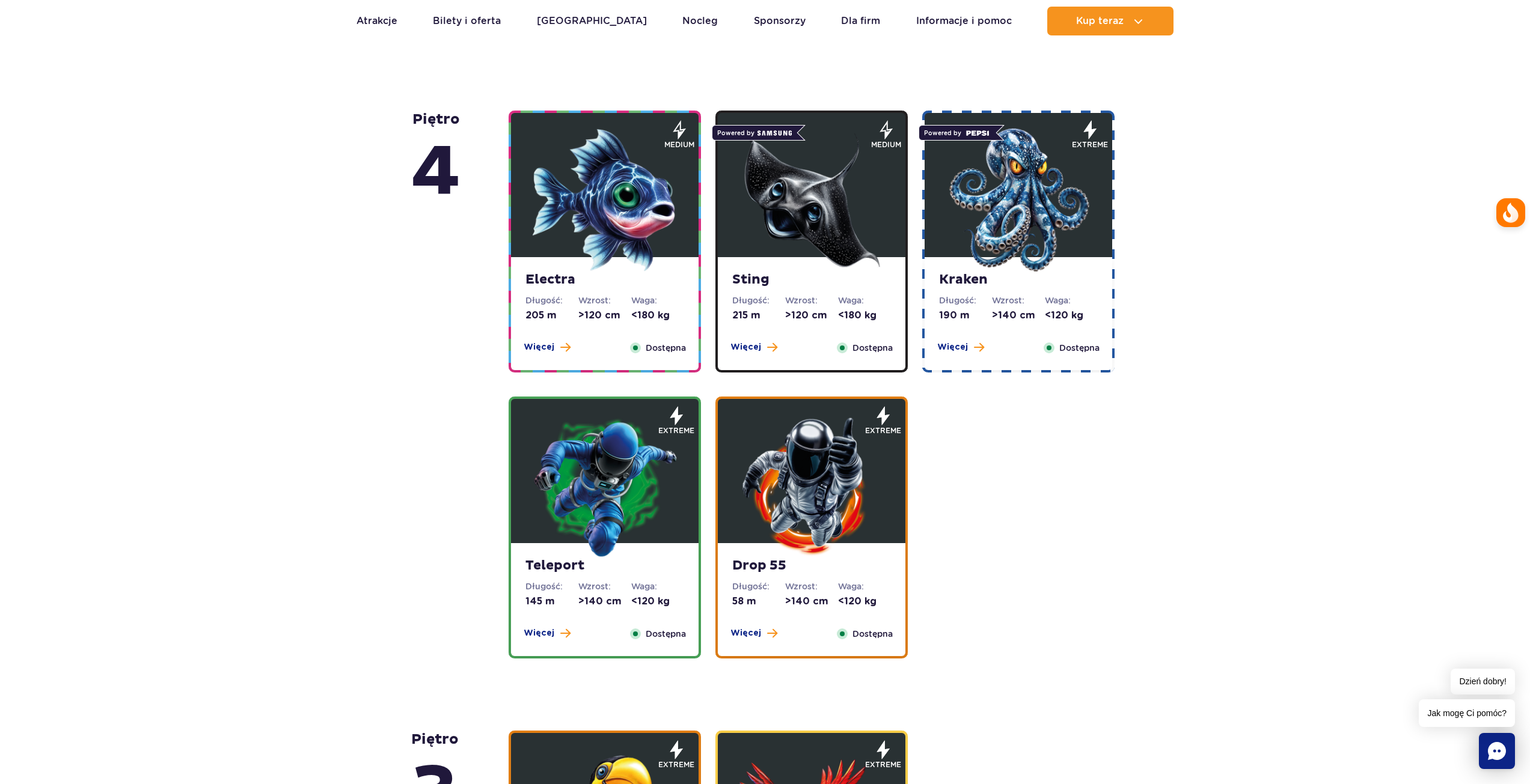
scroll to position [1021, 0]
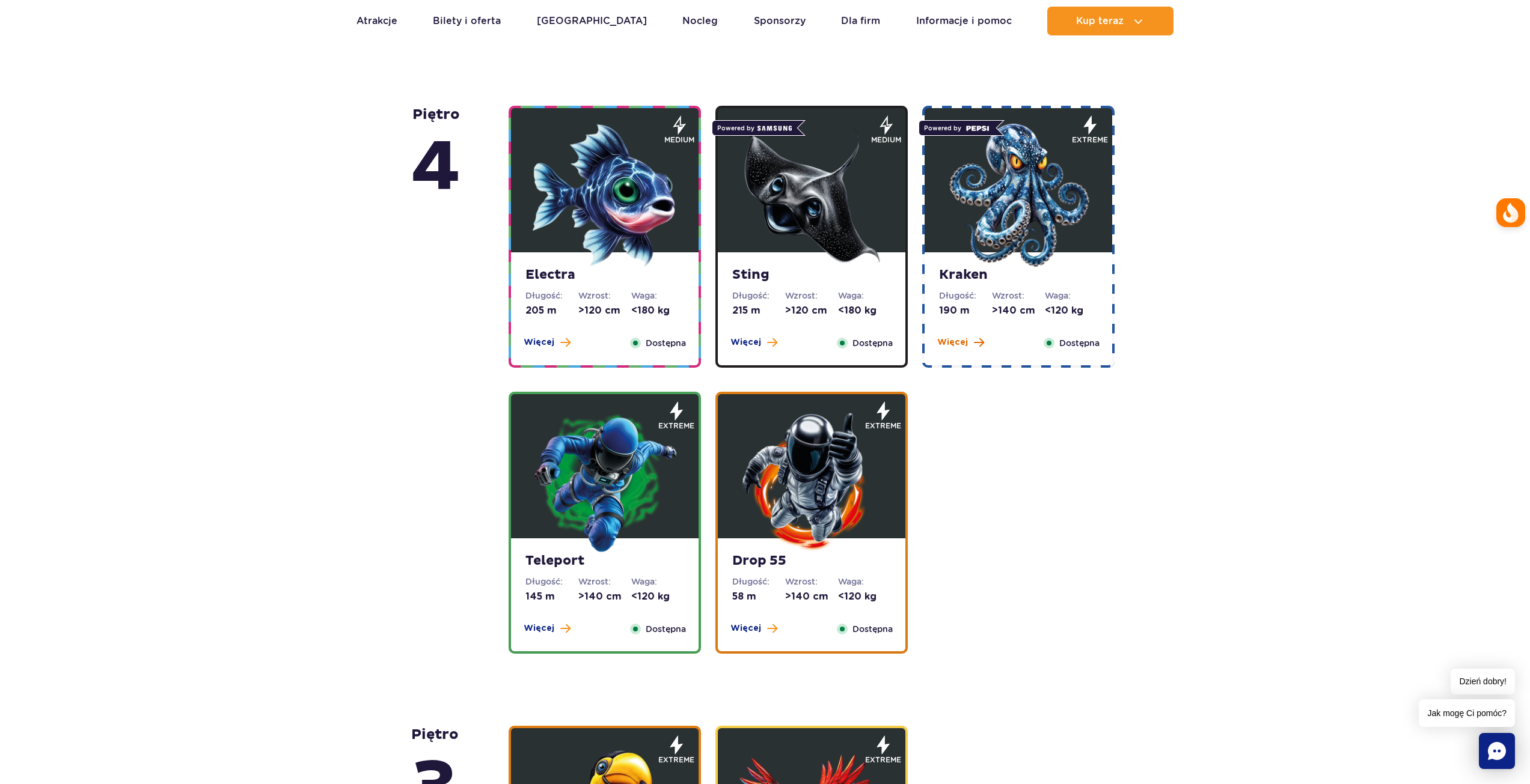
drag, startPoint x: 1044, startPoint y: 278, endPoint x: 967, endPoint y: 342, distance: 100.1
click at [967, 342] on button "Więcej" at bounding box center [960, 343] width 47 height 12
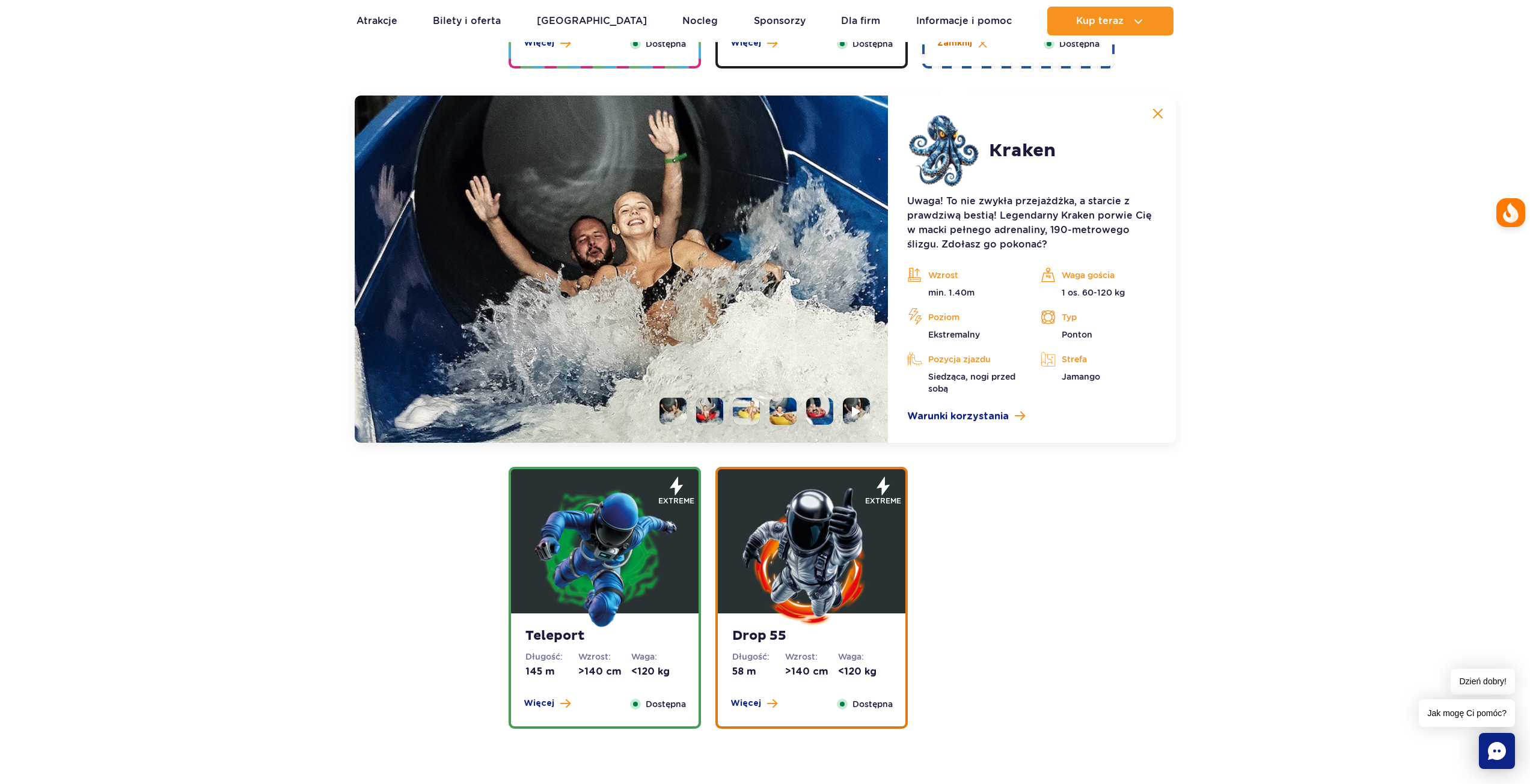
scroll to position [1344, 0]
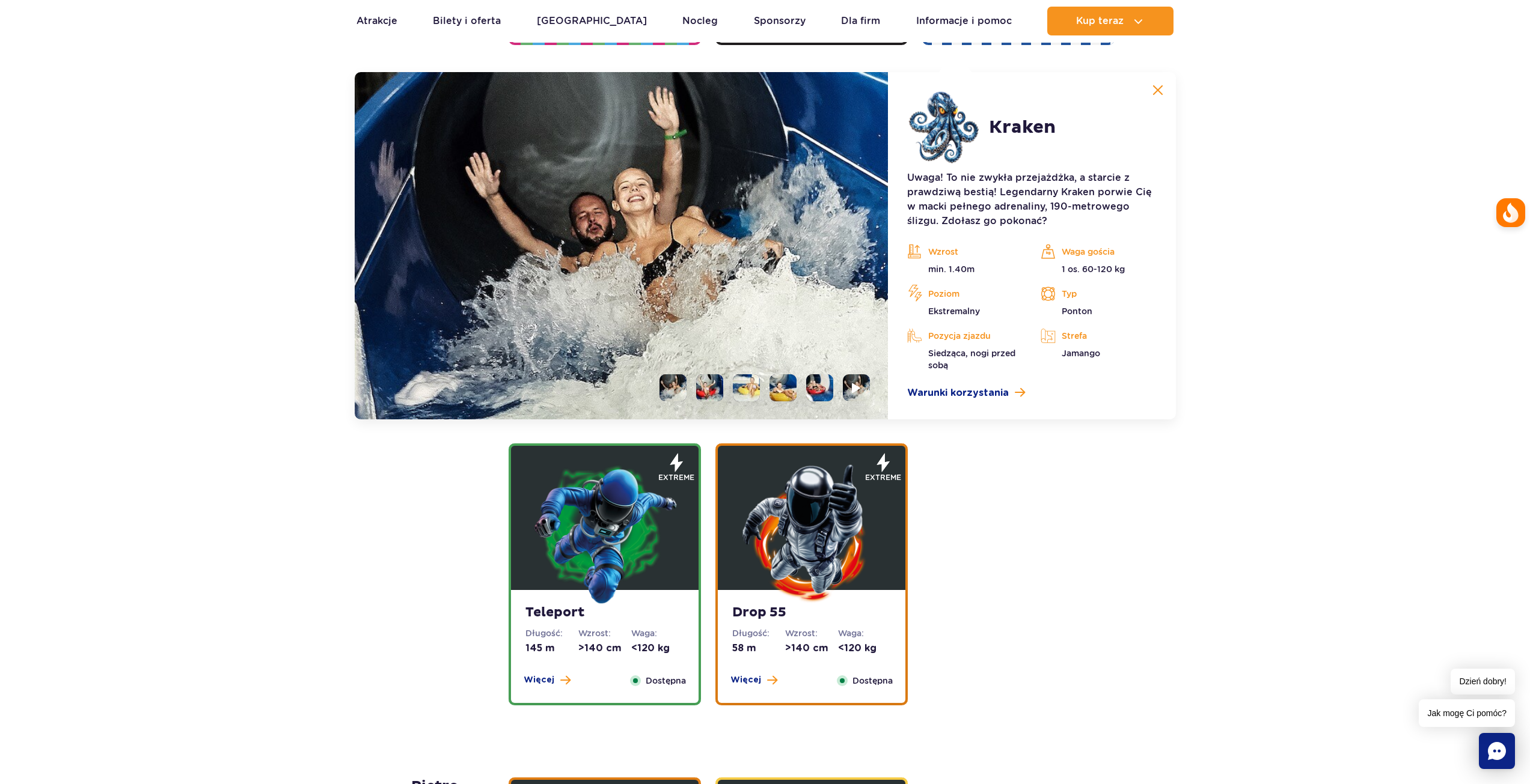
click at [704, 393] on li at bounding box center [710, 388] width 27 height 27
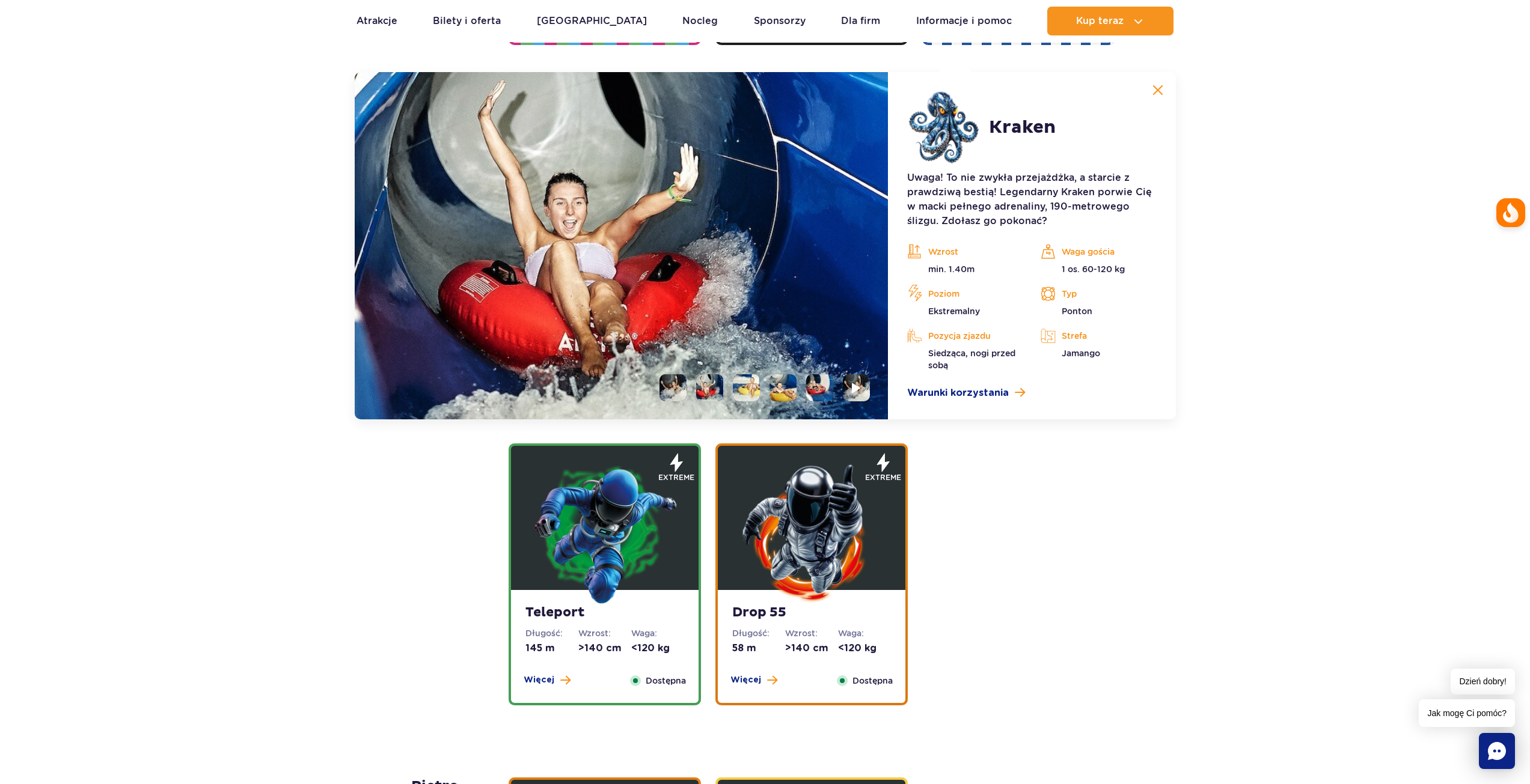
click at [740, 390] on li at bounding box center [746, 388] width 27 height 27
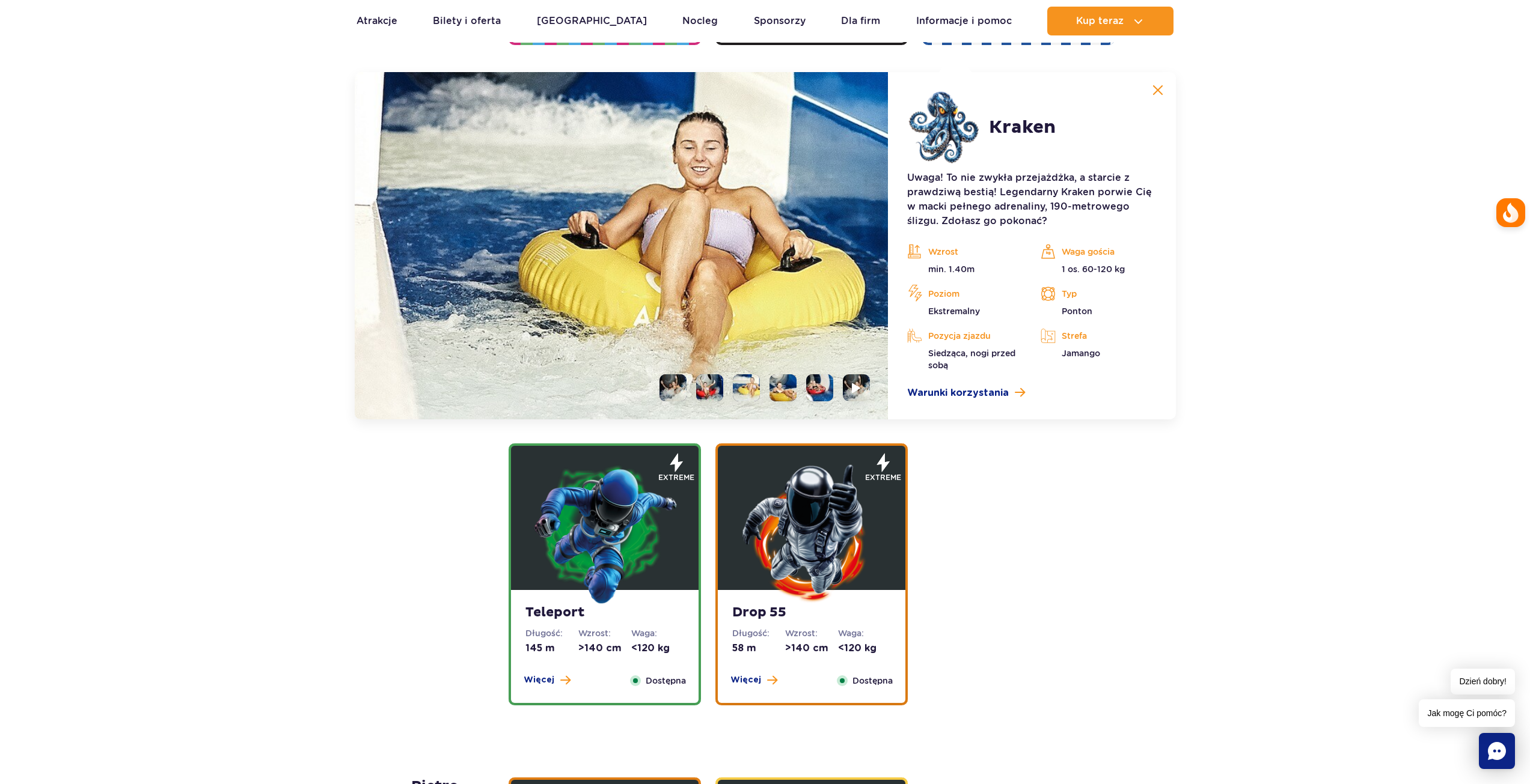
click at [765, 389] on ul at bounding box center [760, 388] width 220 height 27
click at [782, 390] on li at bounding box center [783, 388] width 27 height 27
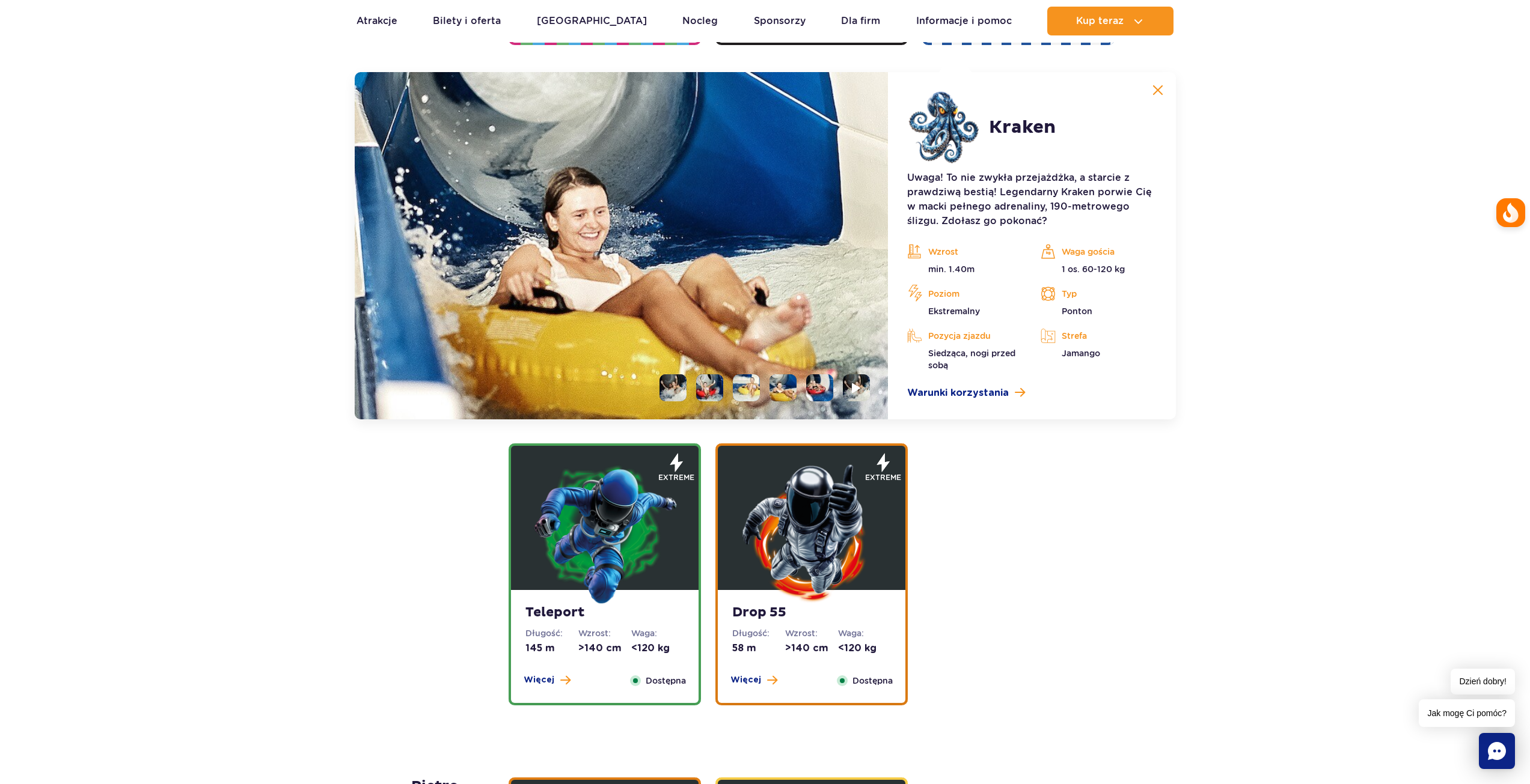
drag, startPoint x: 809, startPoint y: 390, endPoint x: 825, endPoint y: 390, distance: 16.0
click at [811, 390] on li at bounding box center [820, 388] width 27 height 27
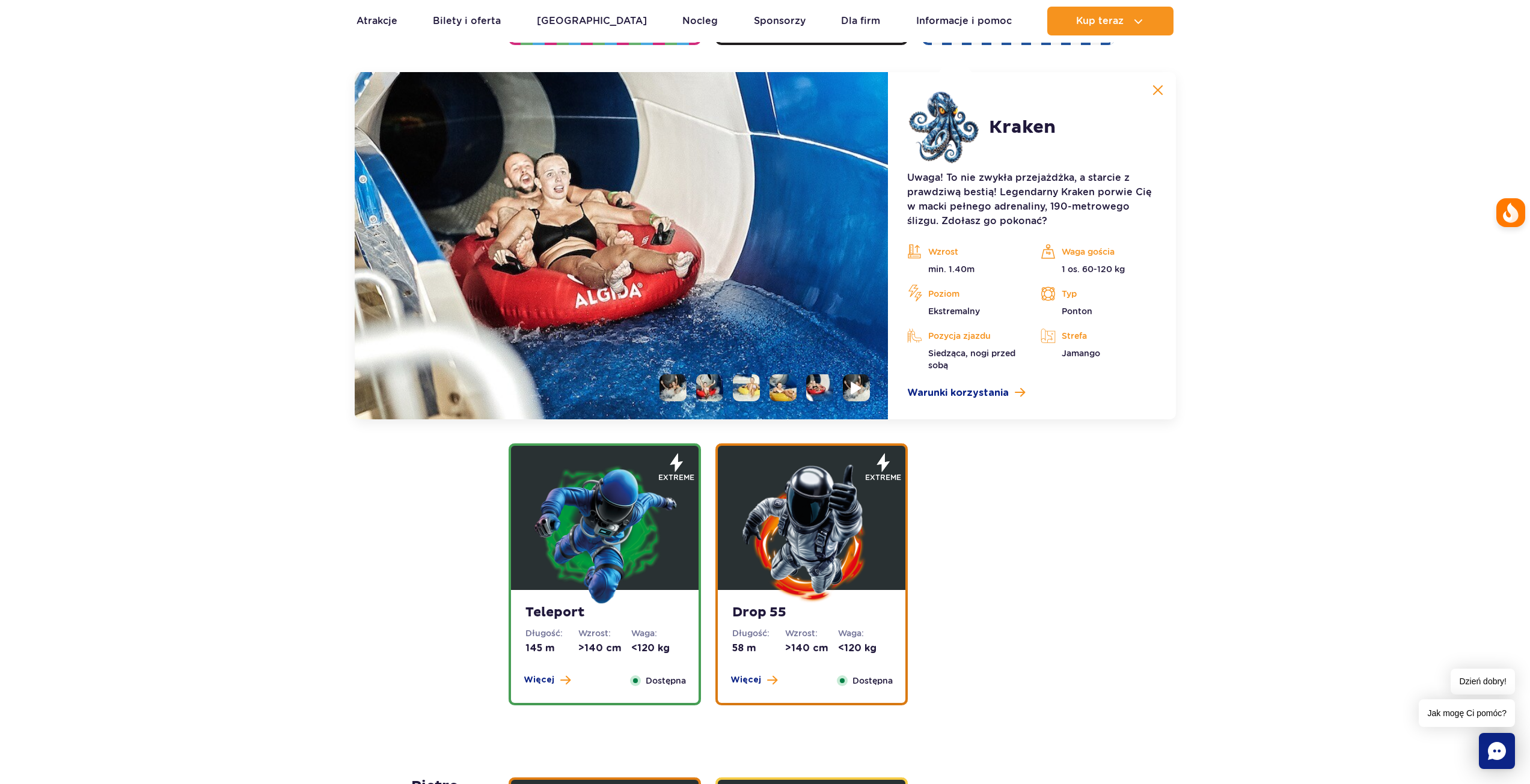
click at [850, 389] on li at bounding box center [856, 388] width 27 height 27
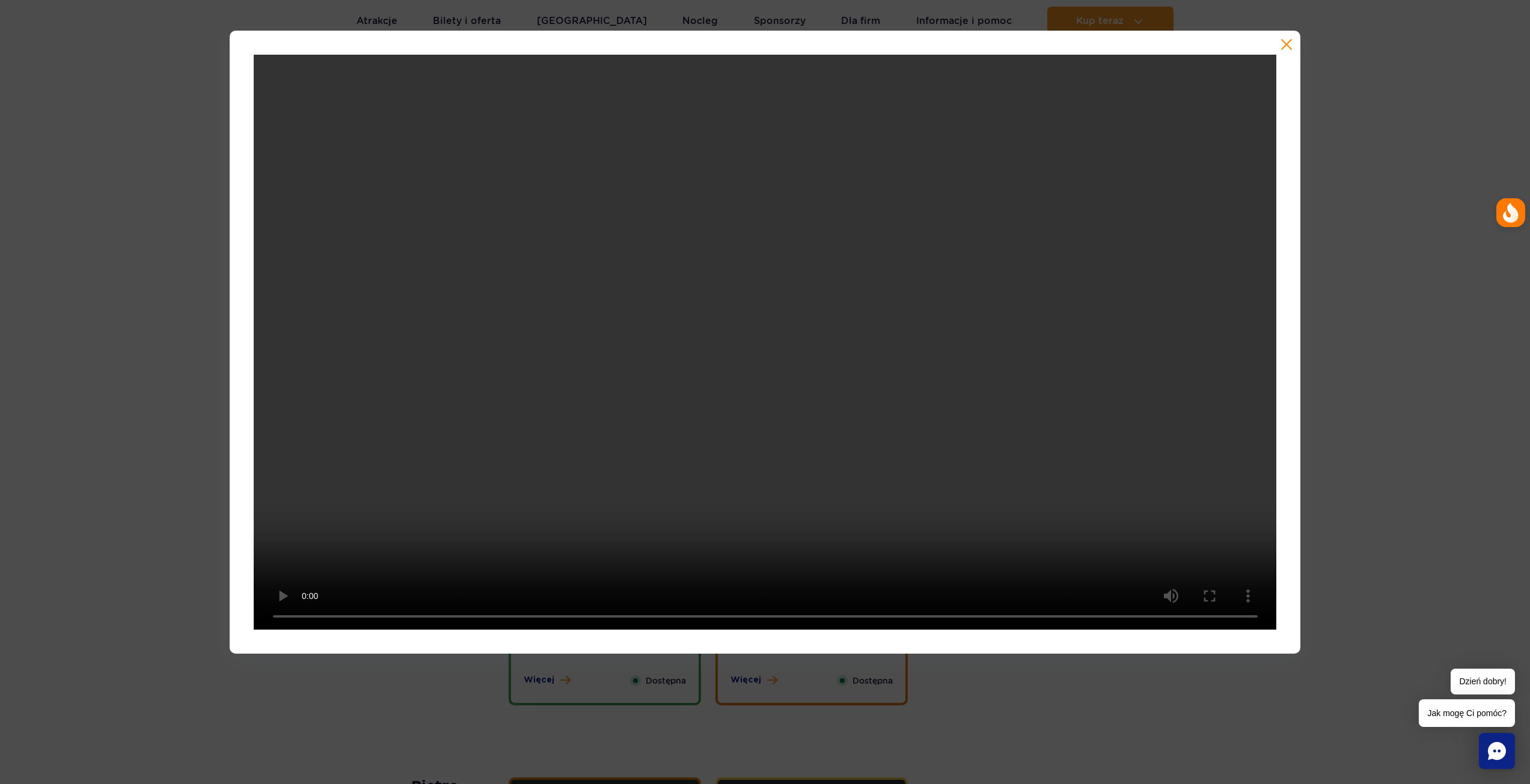
click at [1373, 168] on div at bounding box center [765, 342] width 1530 height 623
click at [1289, 45] on button "button" at bounding box center [1287, 45] width 12 height 12
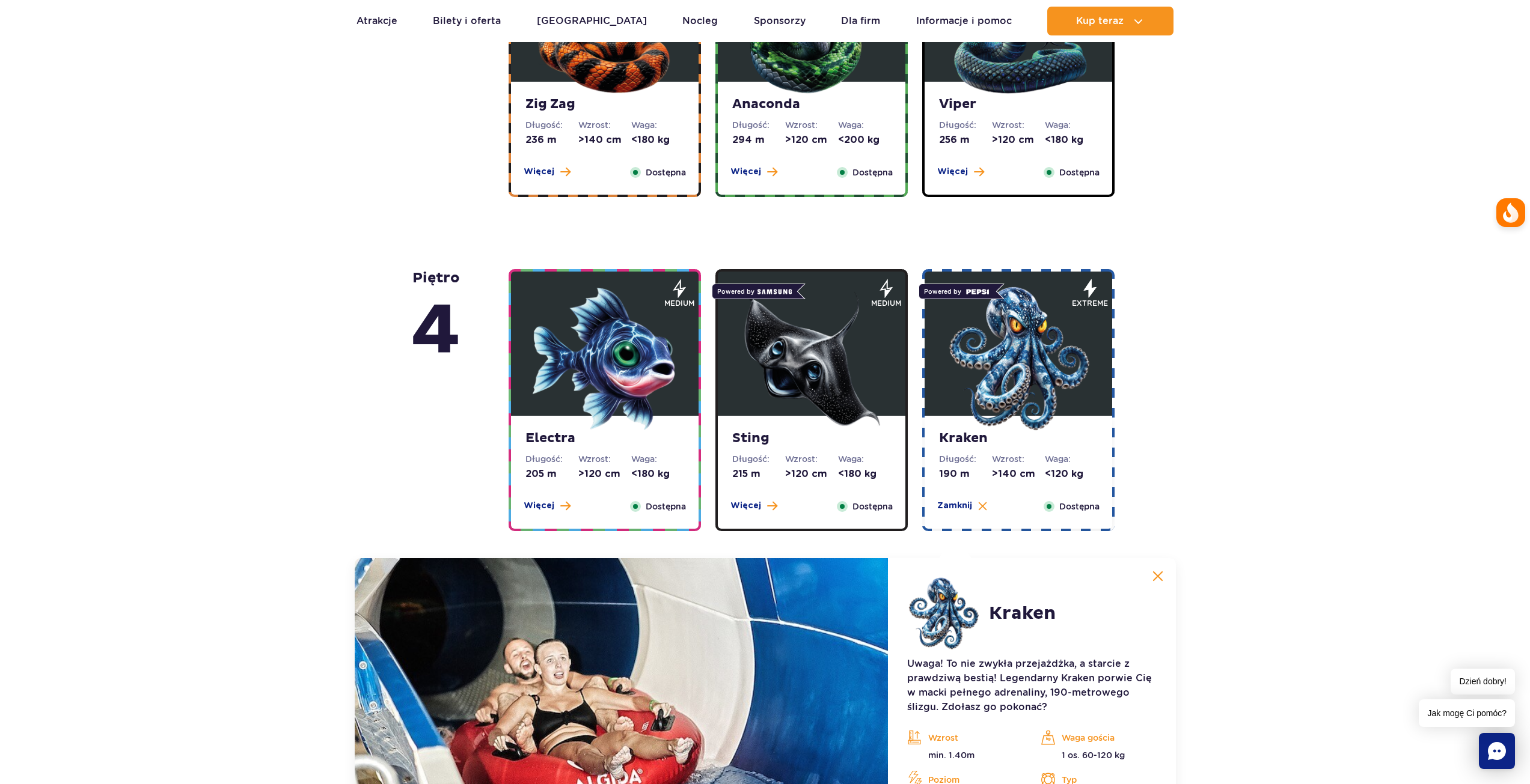
scroll to position [623, 0]
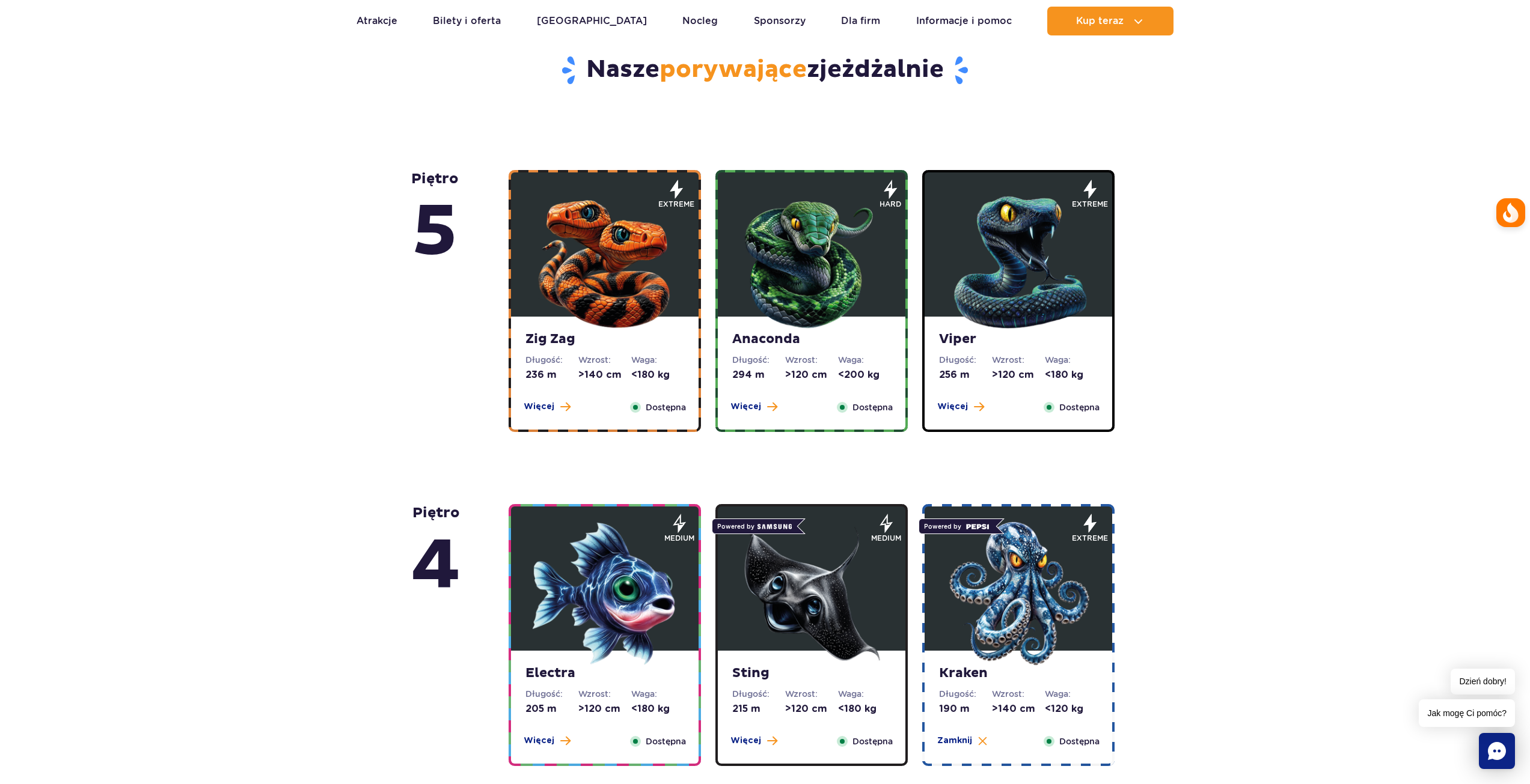
click at [819, 255] on img at bounding box center [811, 260] width 144 height 144
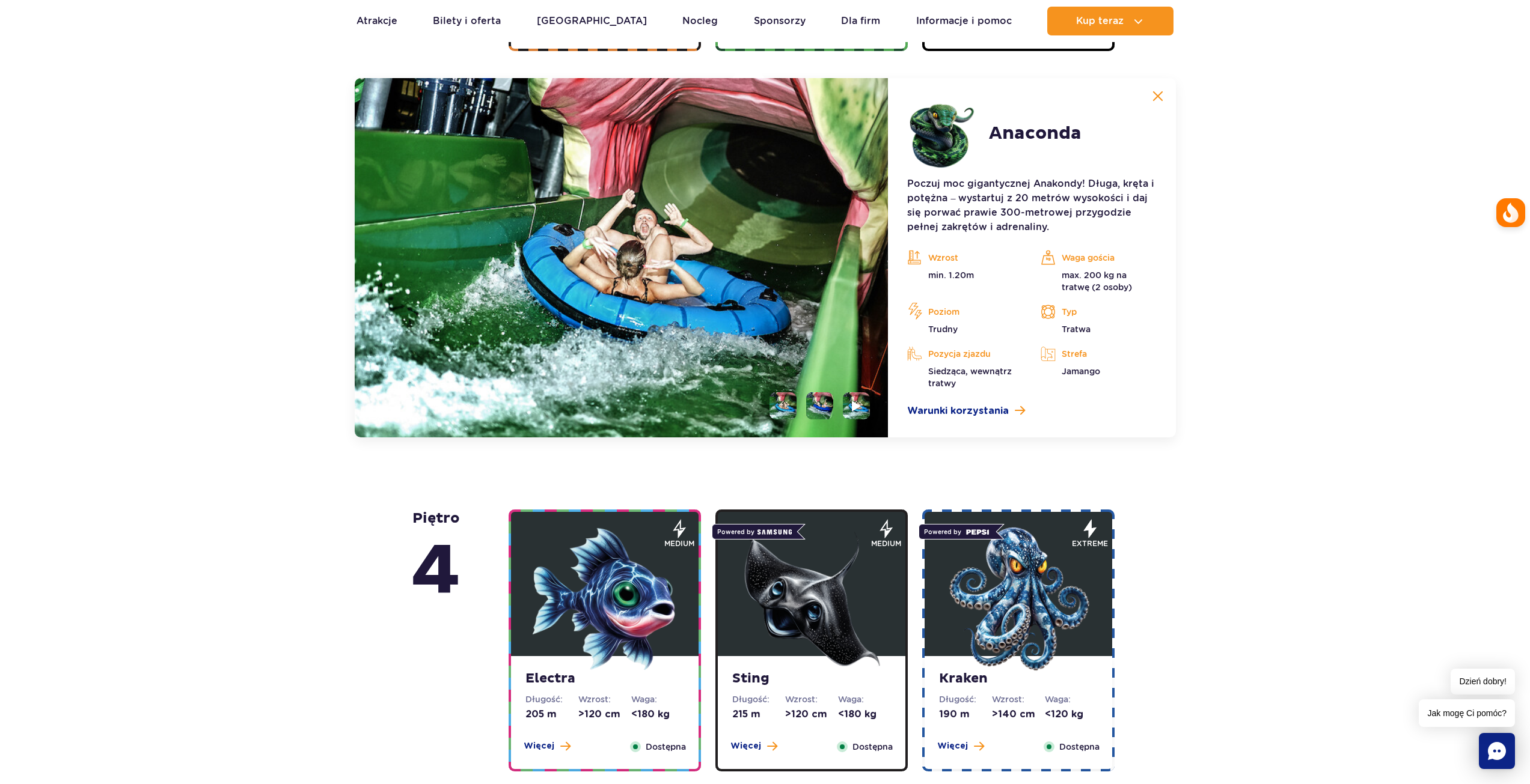
scroll to position [1010, 0]
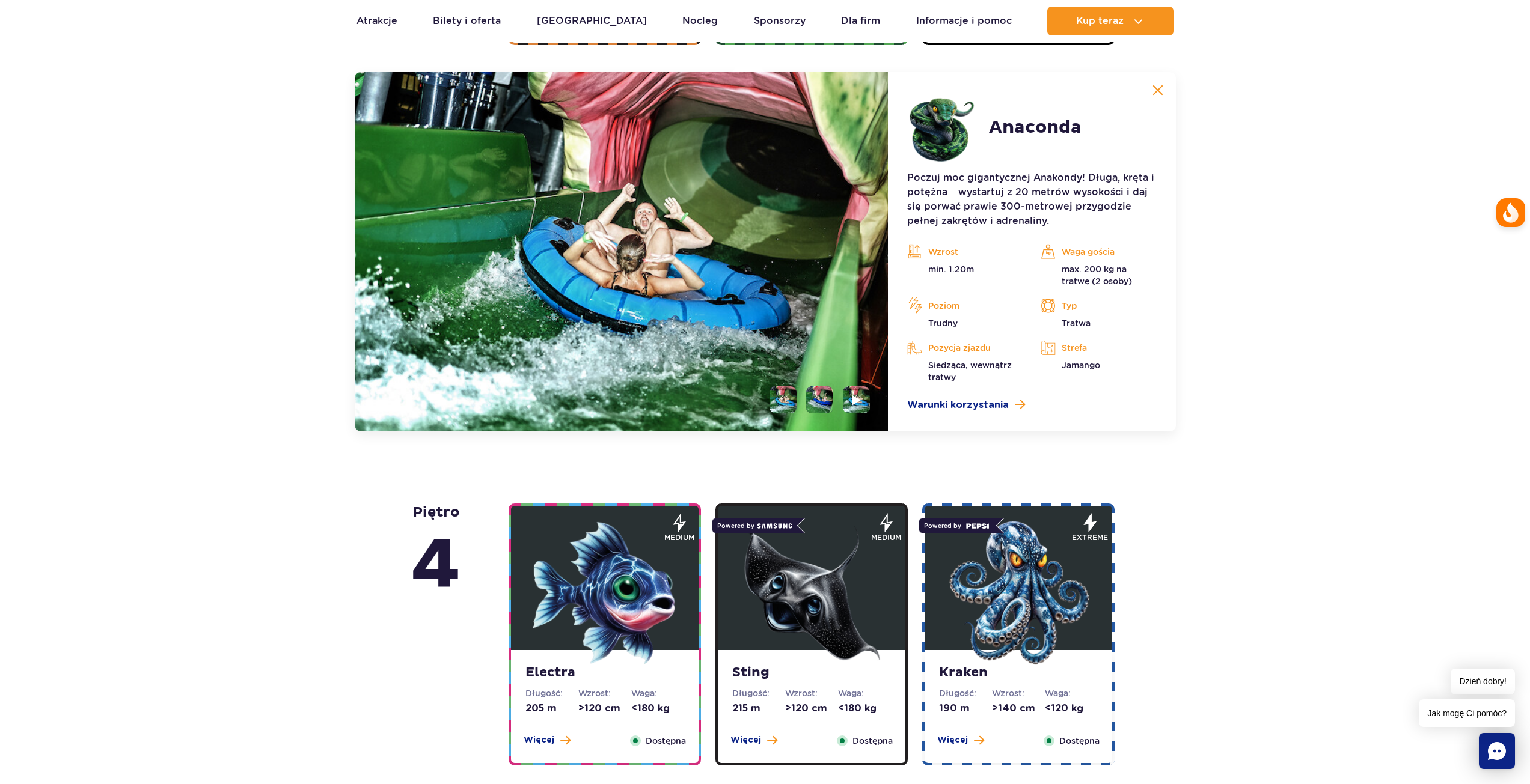
click at [820, 401] on li at bounding box center [820, 400] width 27 height 27
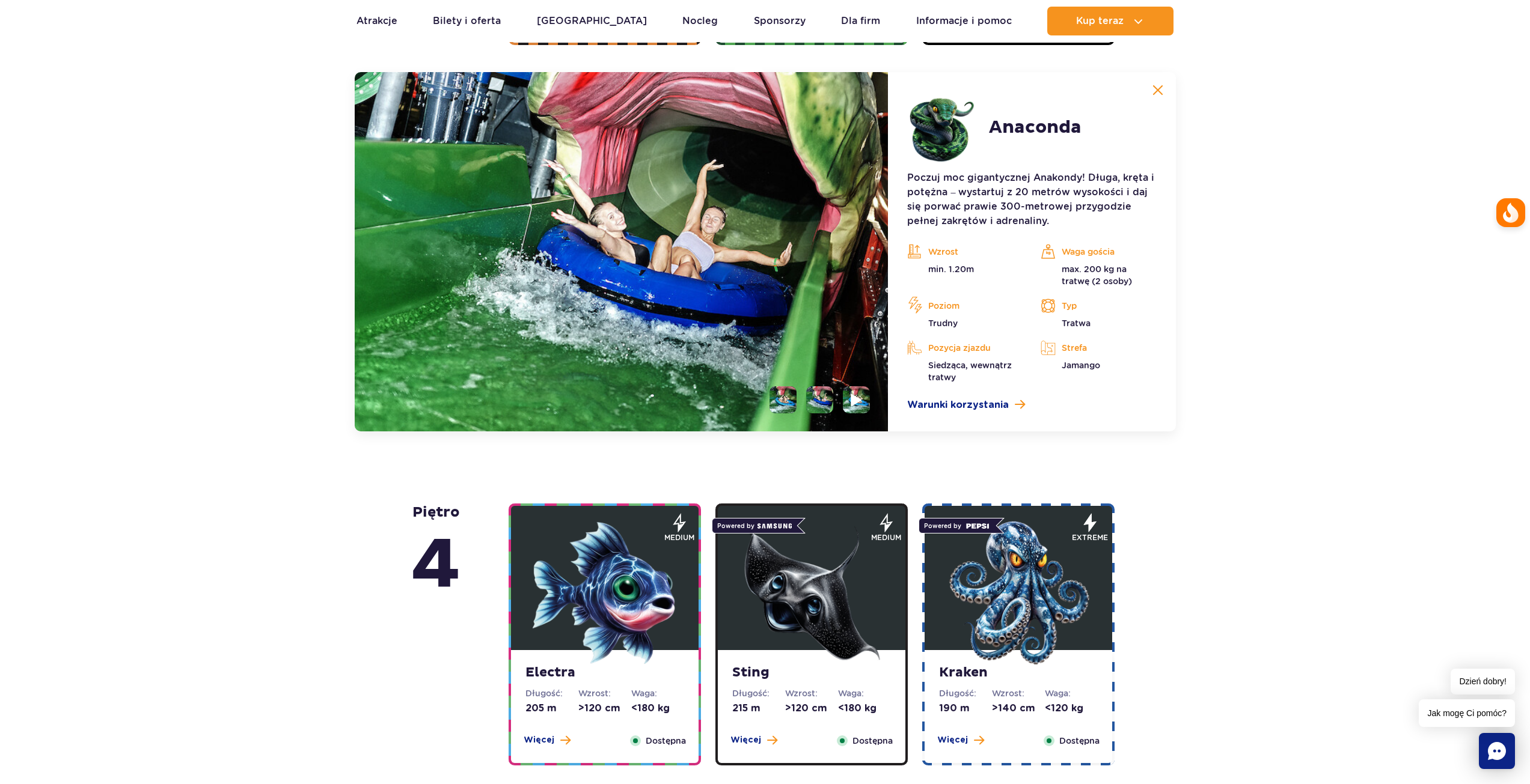
click at [866, 399] on li at bounding box center [856, 400] width 27 height 27
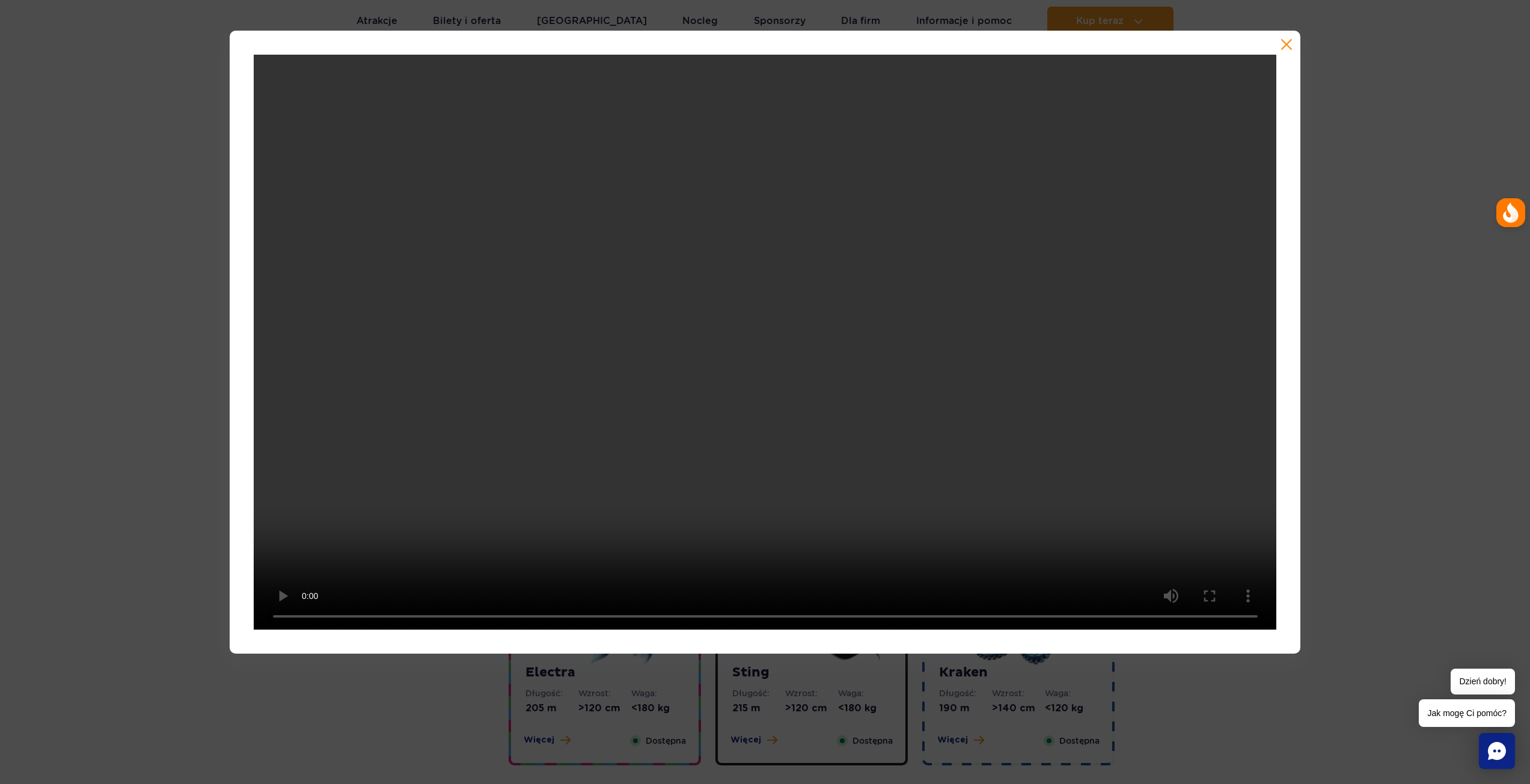
click at [1404, 131] on div at bounding box center [765, 342] width 1530 height 623
click at [1291, 46] on button "button" at bounding box center [1287, 45] width 12 height 12
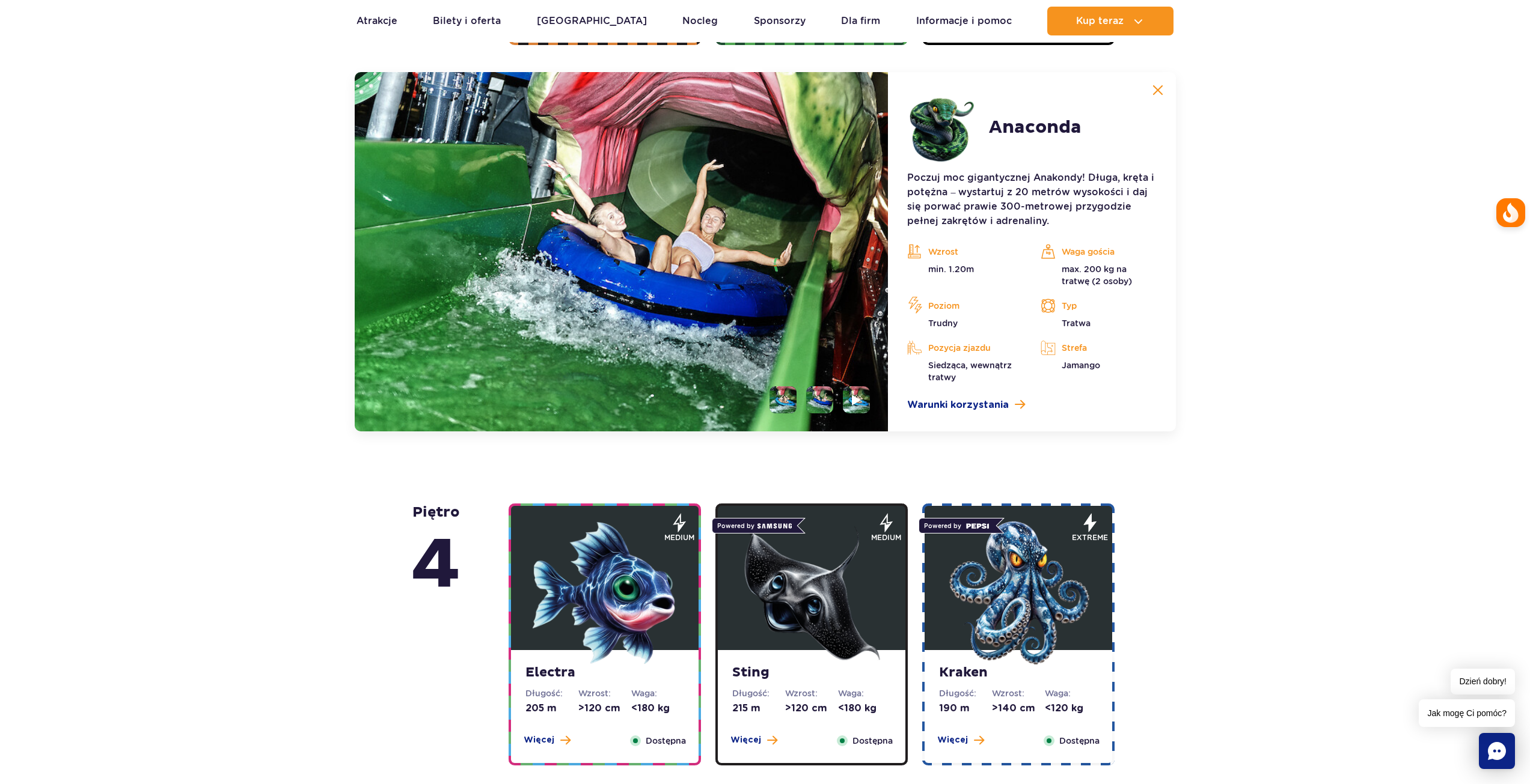
click at [1033, 573] on img at bounding box center [1018, 593] width 144 height 144
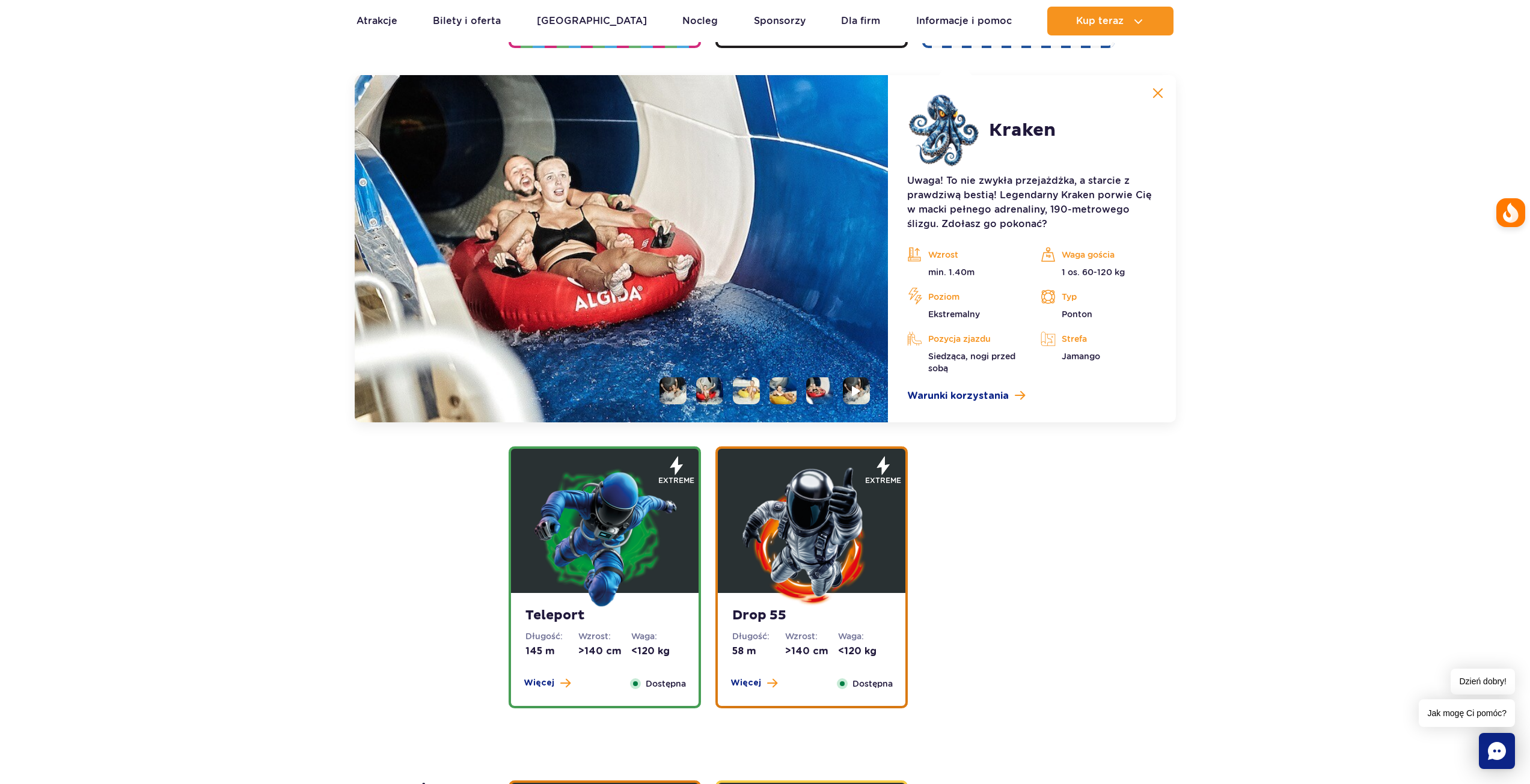
scroll to position [1344, 0]
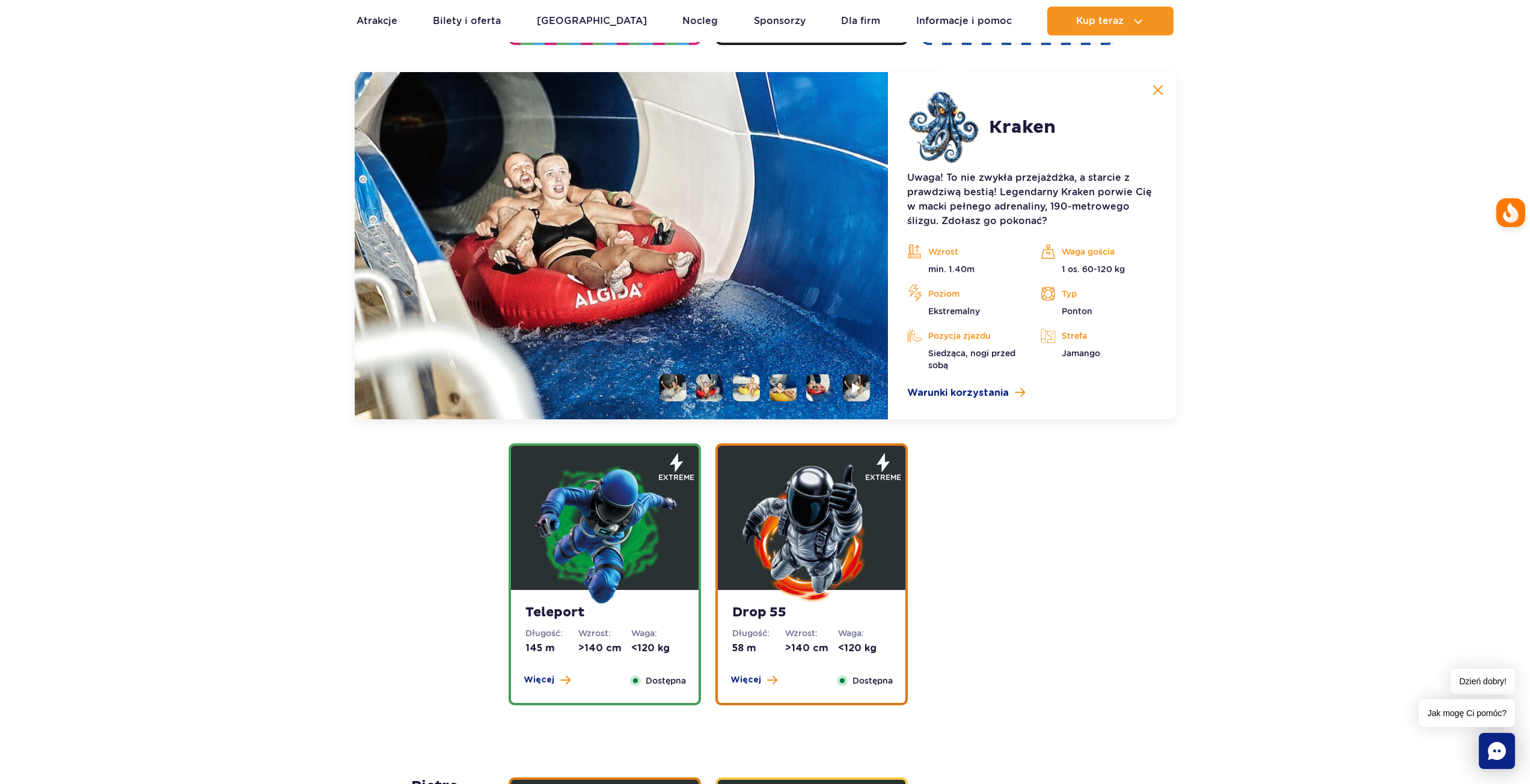
click at [800, 538] on img at bounding box center [811, 533] width 144 height 144
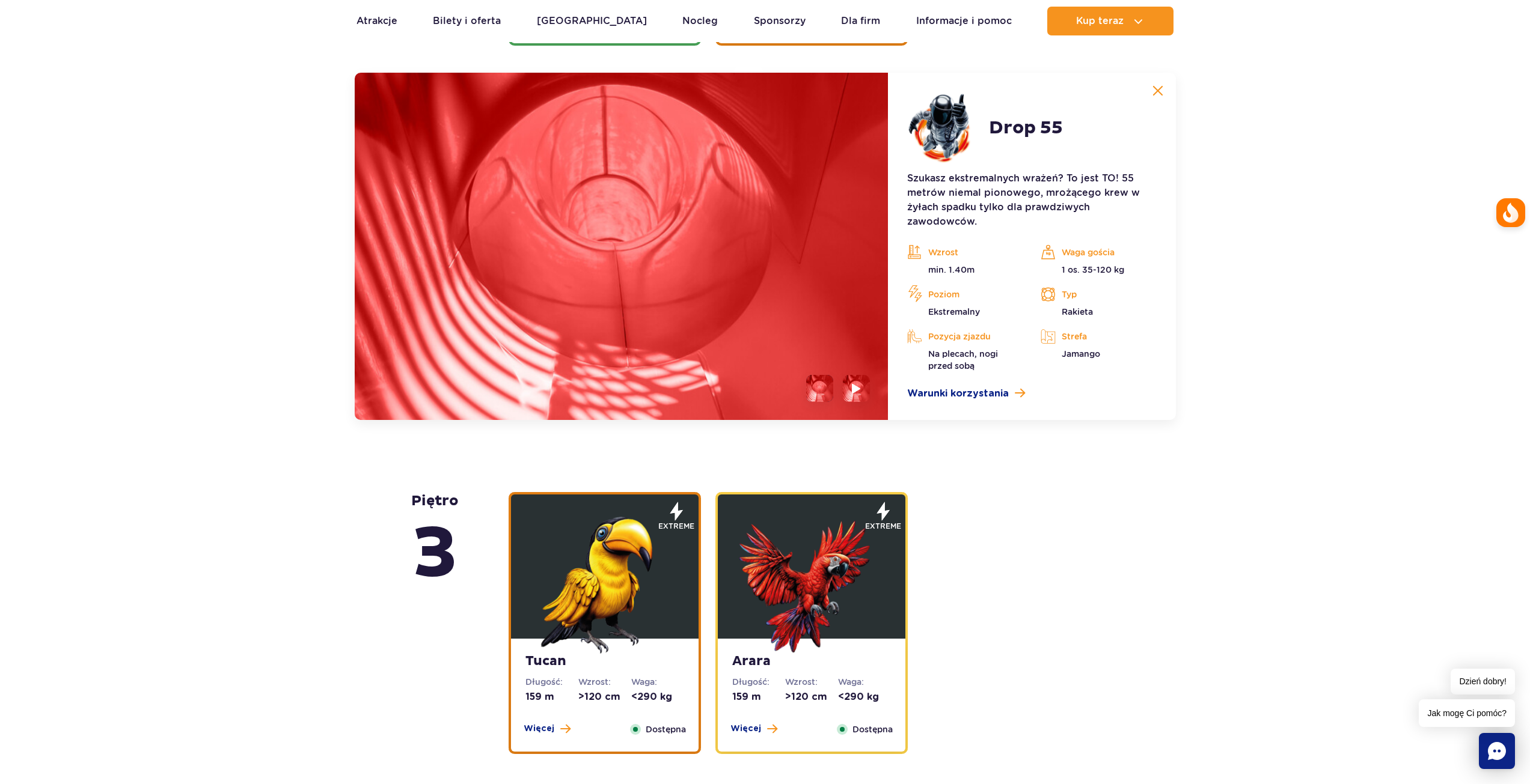
scroll to position [1630, 0]
click at [855, 389] on img at bounding box center [857, 388] width 12 height 14
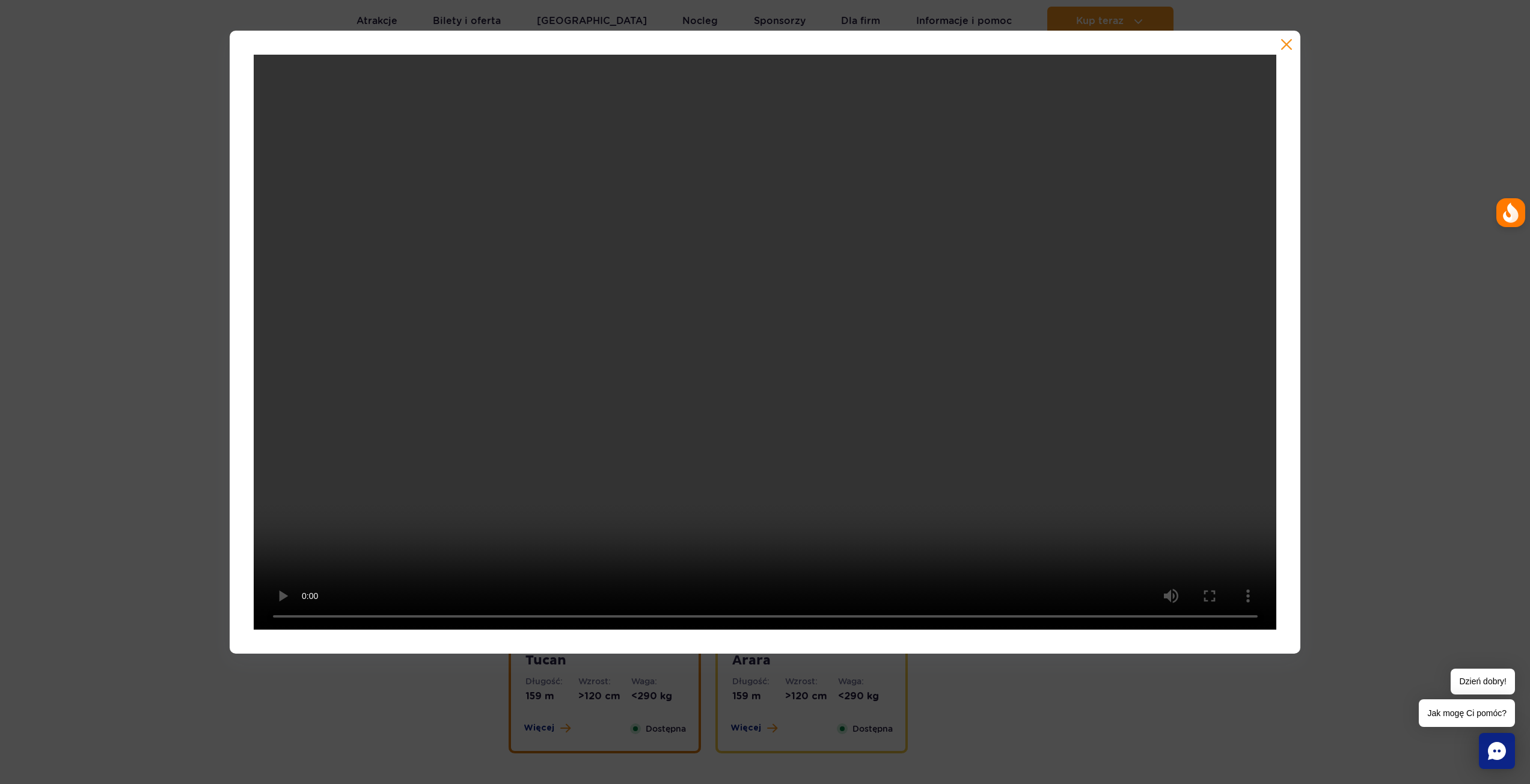
click at [1287, 44] on button "button" at bounding box center [1287, 45] width 12 height 12
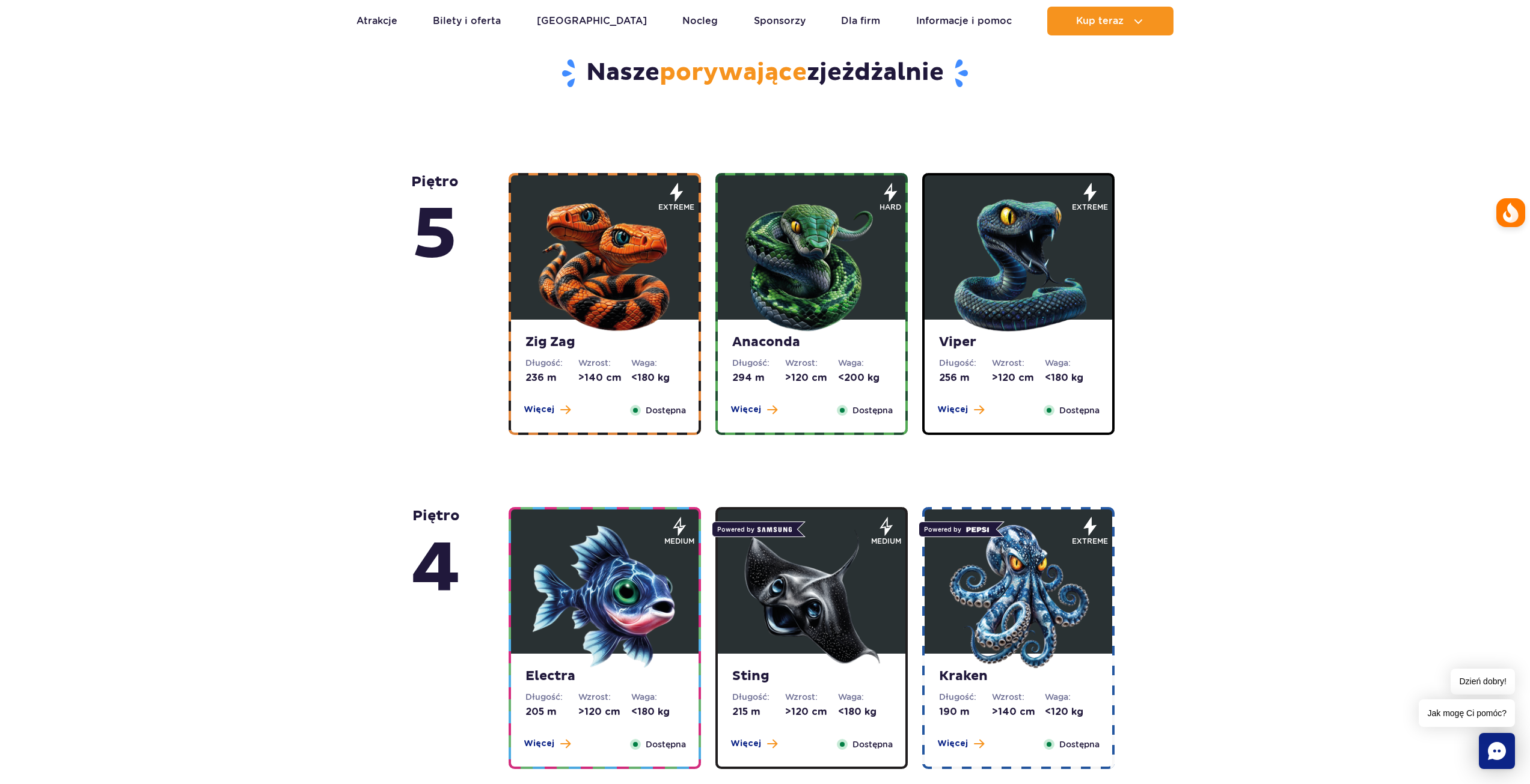
scroll to position [608, 0]
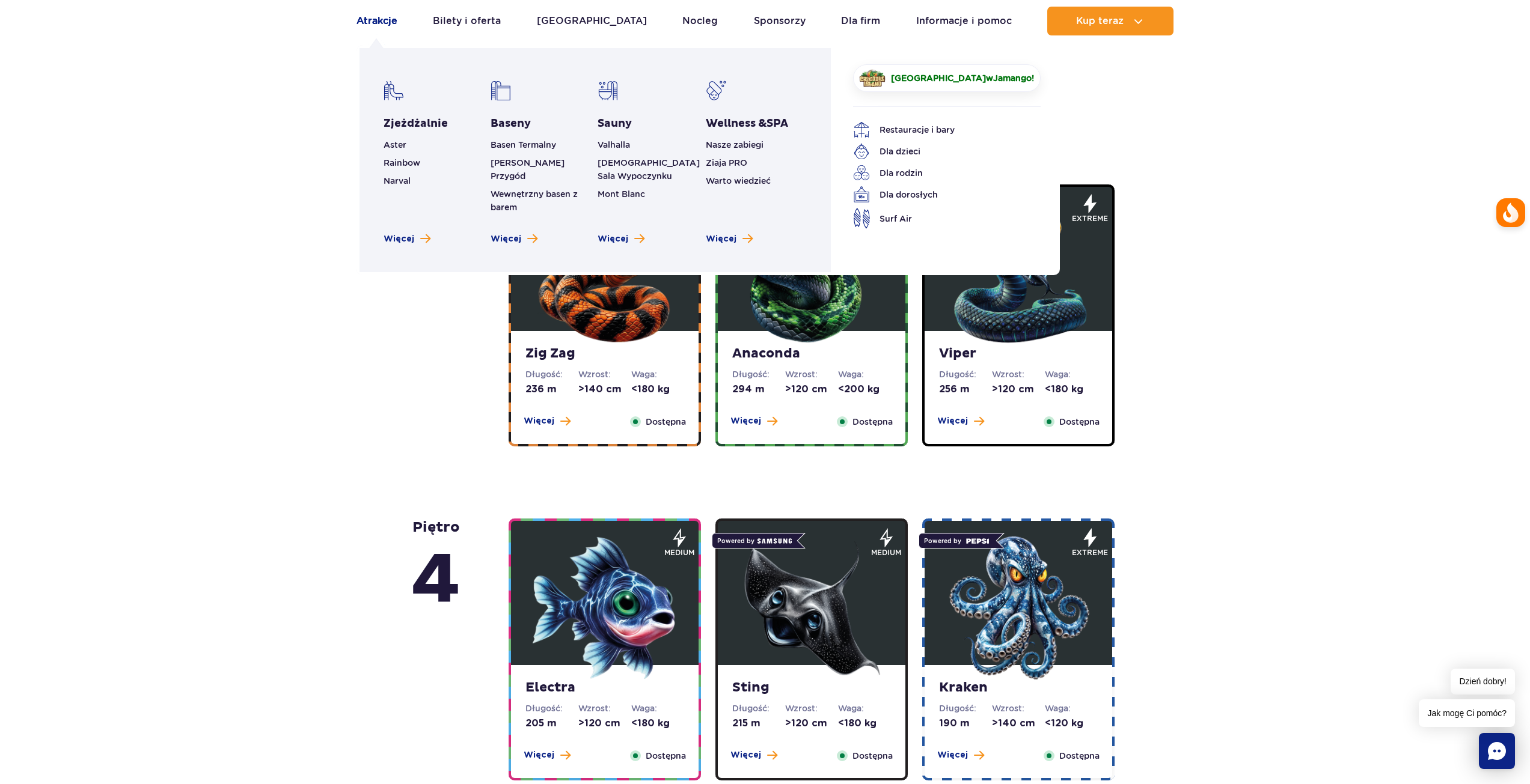
click at [385, 20] on link "Atrakcje" at bounding box center [377, 21] width 41 height 29
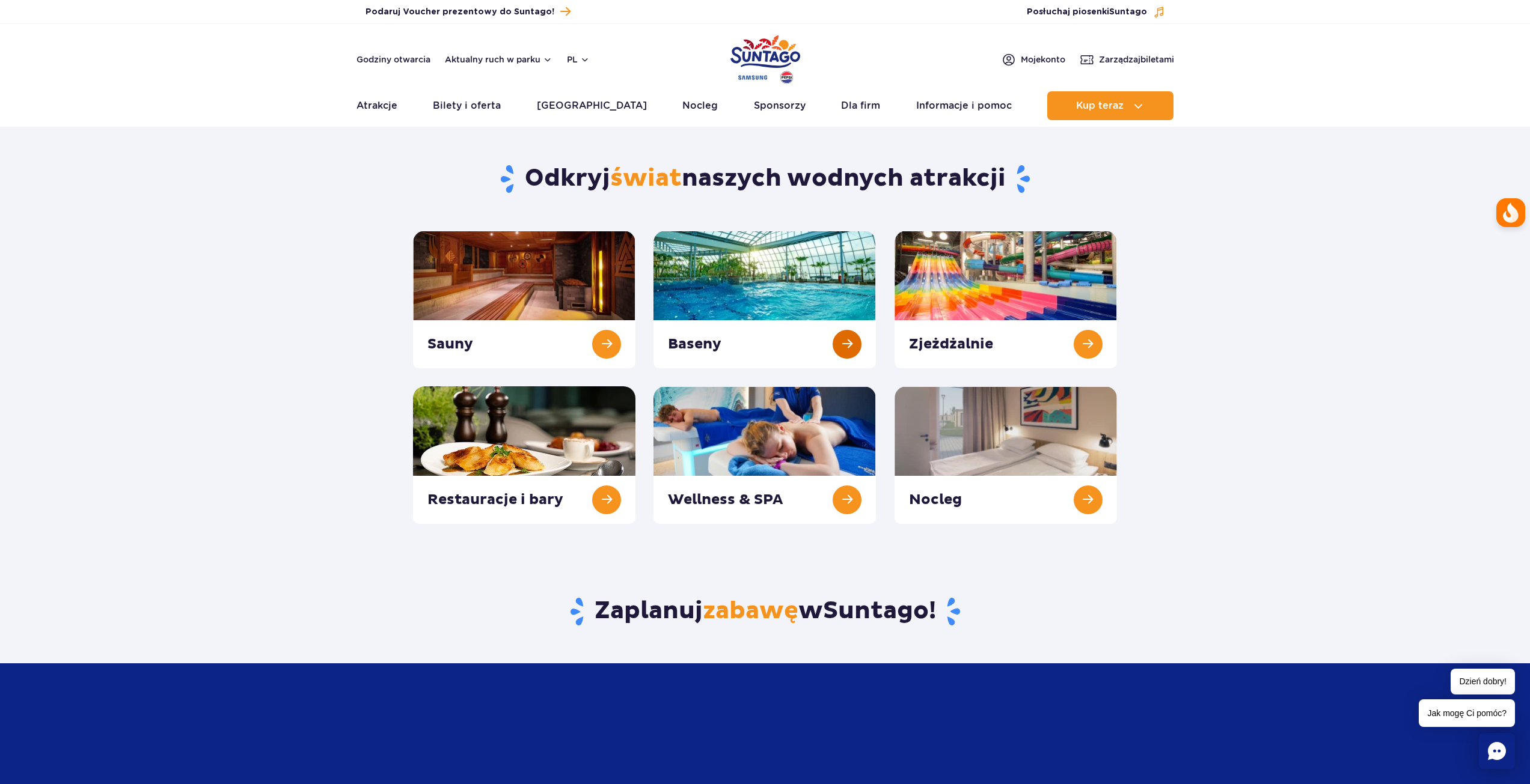
click at [773, 305] on link at bounding box center [765, 299] width 222 height 138
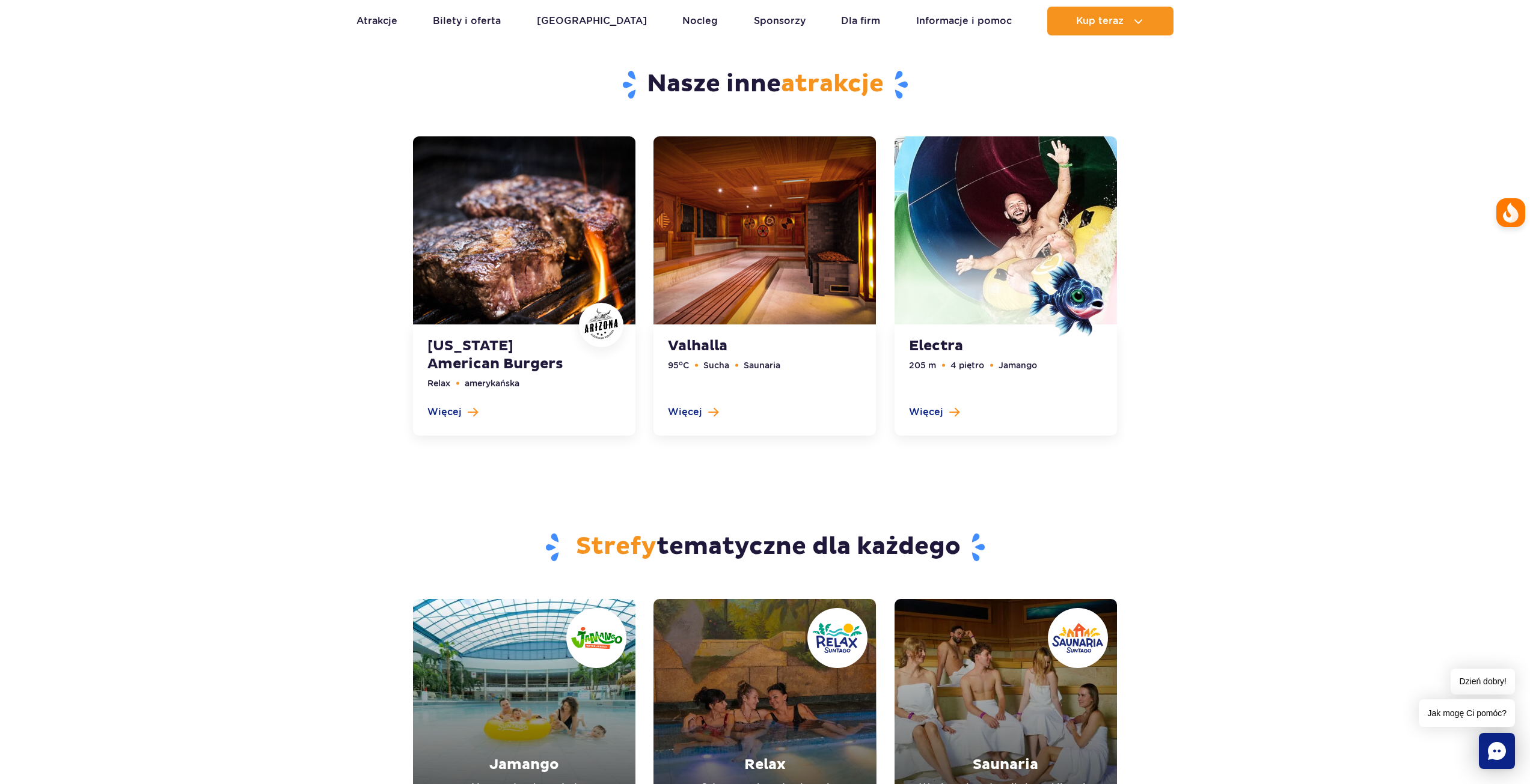
scroll to position [2764, 0]
